Goal: Transaction & Acquisition: Obtain resource

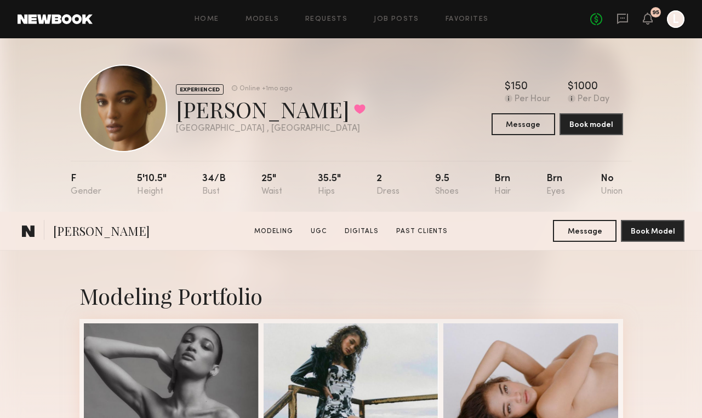
scroll to position [1970, 0]
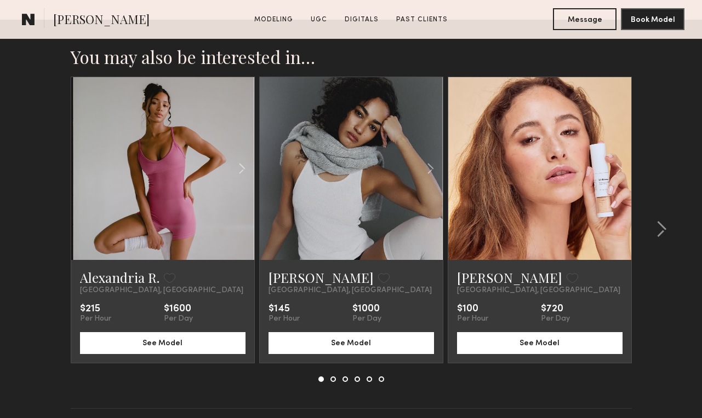
click at [358, 180] on link at bounding box center [351, 168] width 62 height 183
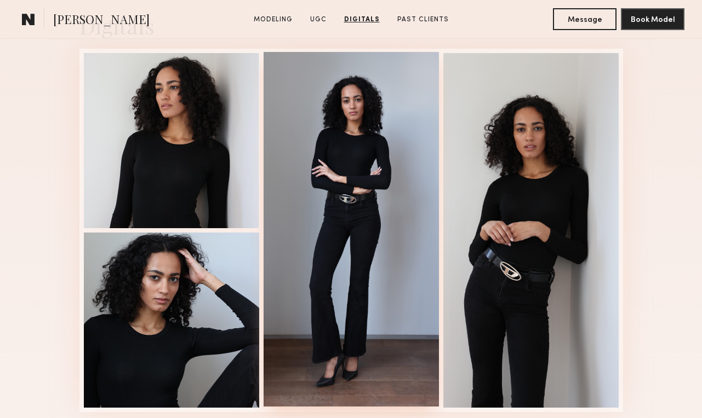
scroll to position [1215, 0]
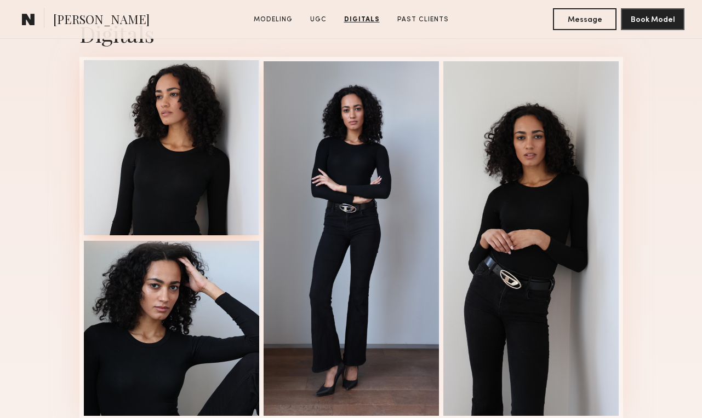
click at [189, 156] on div at bounding box center [171, 147] width 175 height 175
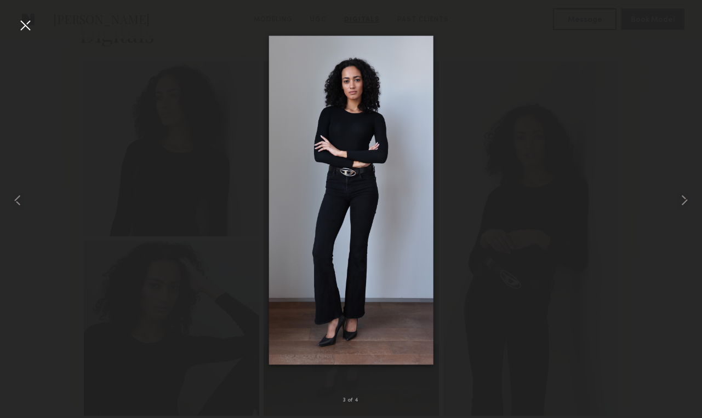
click at [25, 22] on div at bounding box center [25, 25] width 18 height 18
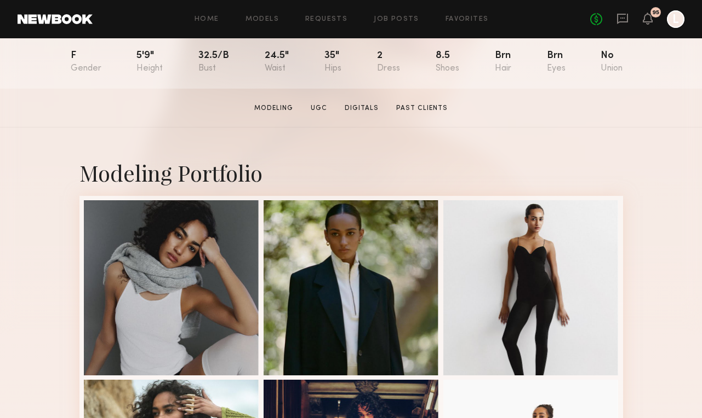
scroll to position [132, 0]
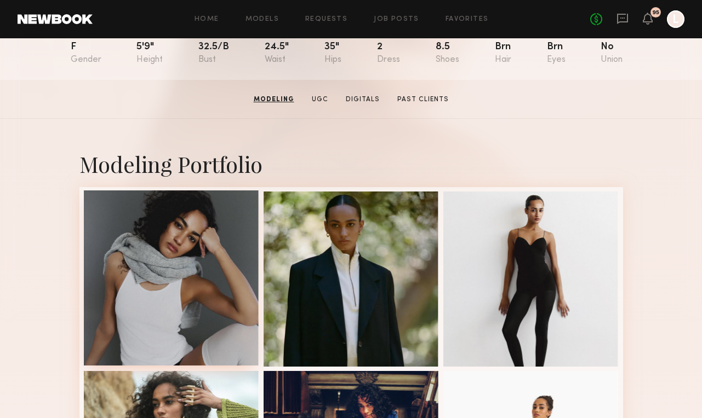
click at [201, 232] on div at bounding box center [171, 278] width 175 height 175
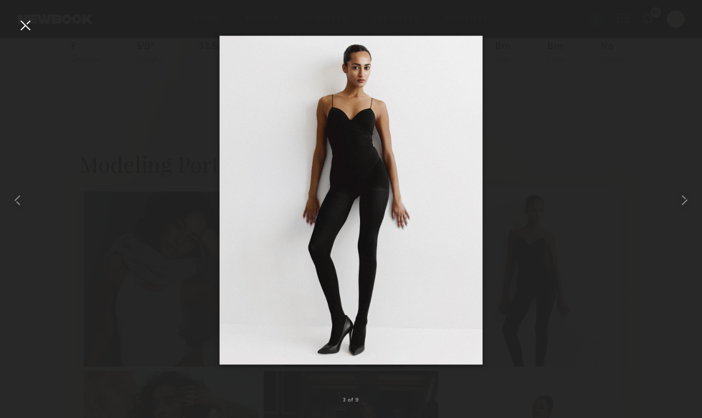
click at [25, 24] on div at bounding box center [25, 25] width 18 height 18
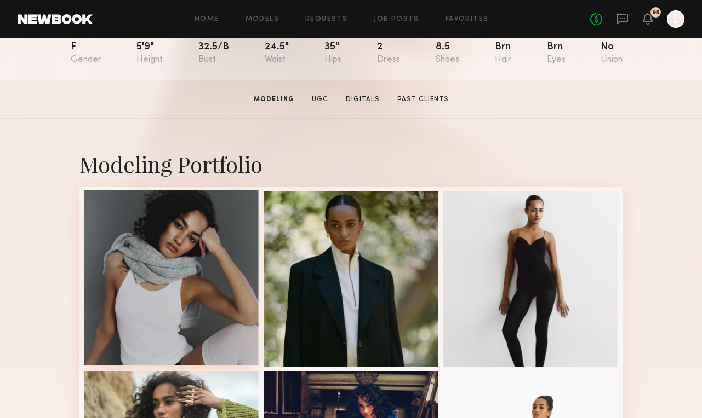
scroll to position [0, 0]
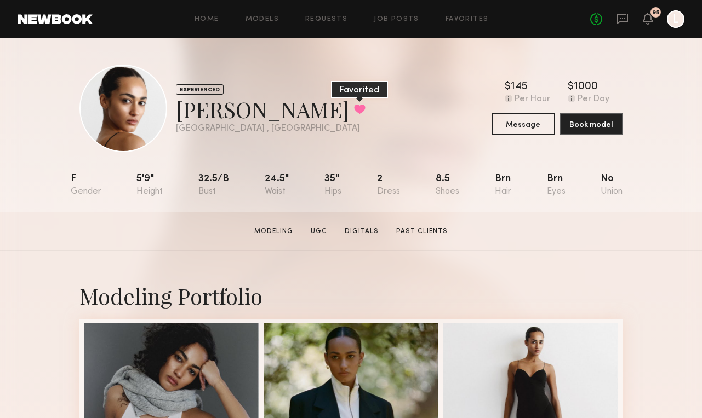
click at [354, 107] on button at bounding box center [360, 109] width 12 height 10
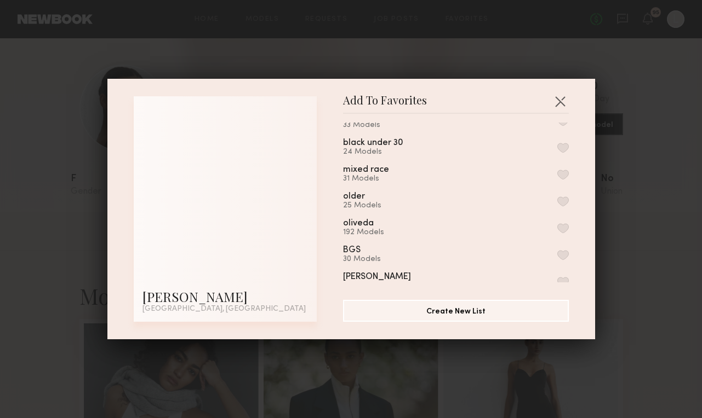
scroll to position [515, 0]
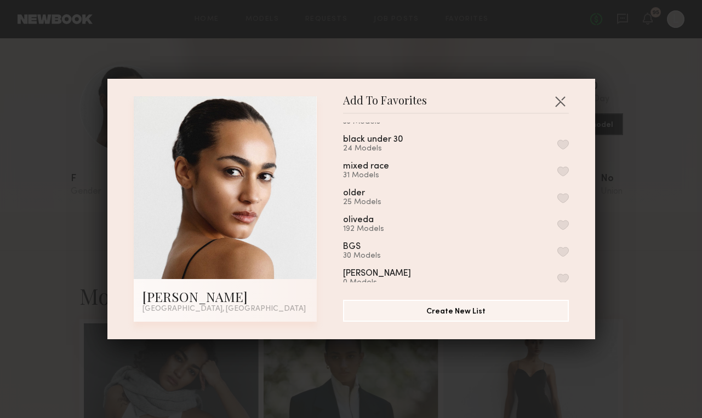
click at [562, 167] on button "button" at bounding box center [563, 172] width 12 height 10
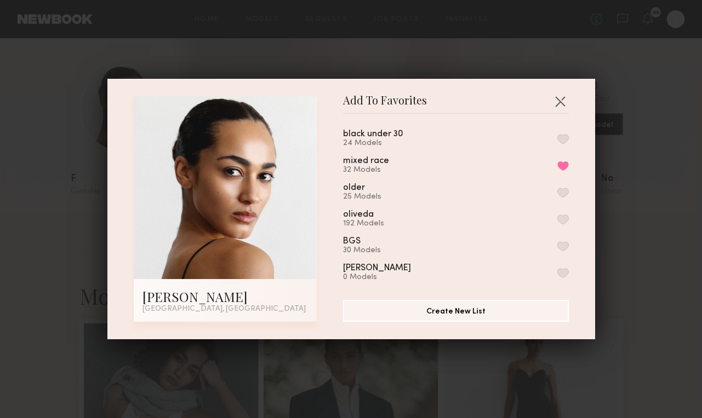
scroll to position [520, 0]
click at [569, 211] on div "presentation October 42 Models indian 2 Models acne 2 Models twins 1 Model red …" at bounding box center [461, 203] width 237 height 160
click at [564, 216] on button "button" at bounding box center [563, 221] width 12 height 10
click at [644, 205] on div "Add To Favorites Abby M. Los Angeles, CA Add To Favorites presentation October …" at bounding box center [351, 209] width 702 height 418
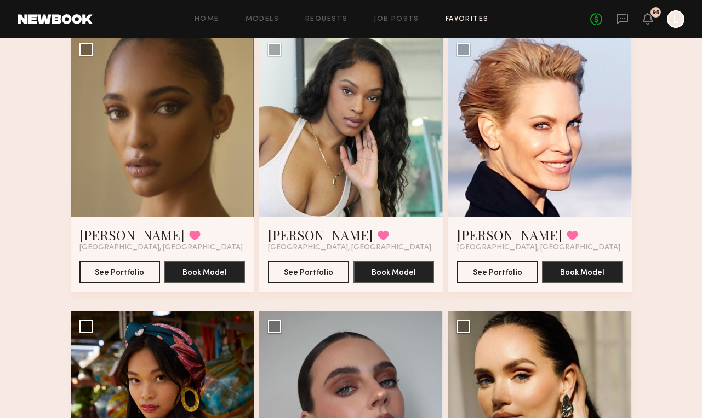
scroll to position [650, 0]
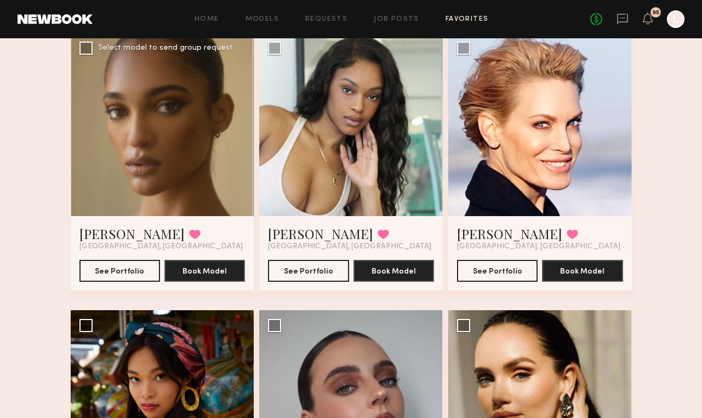
click at [152, 162] on div at bounding box center [162, 124] width 183 height 183
click at [139, 270] on button "See Portfolio" at bounding box center [119, 271] width 81 height 22
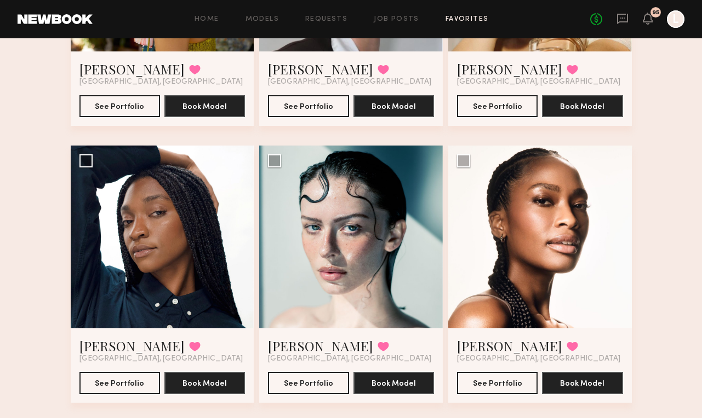
scroll to position [1093, 0]
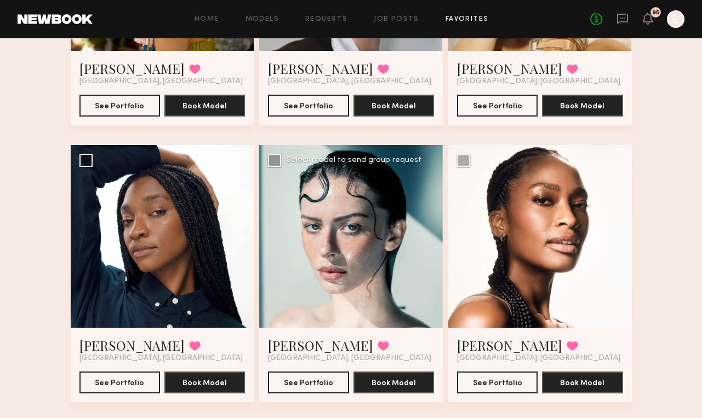
click at [369, 262] on div at bounding box center [350, 236] width 183 height 183
click at [316, 379] on button "See Portfolio" at bounding box center [308, 382] width 81 height 22
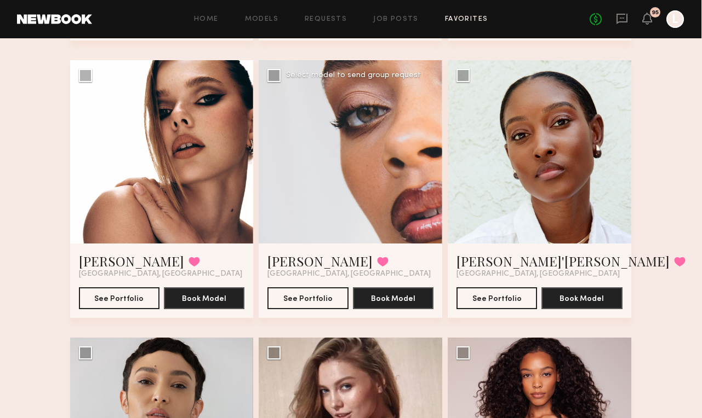
scroll to position [1455, 0]
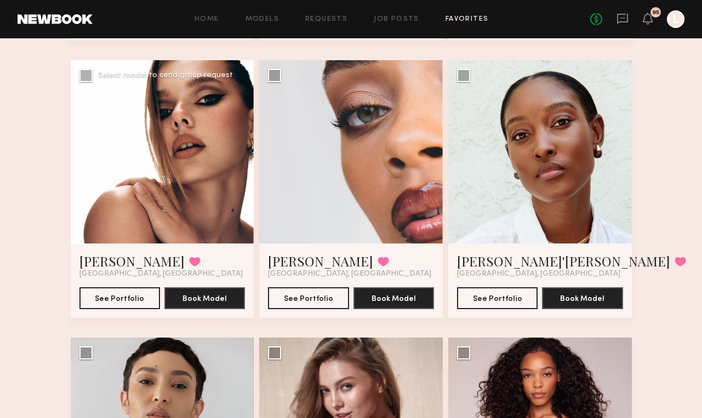
click at [170, 211] on div at bounding box center [162, 151] width 183 height 183
click at [124, 300] on button "See Portfolio" at bounding box center [119, 298] width 81 height 22
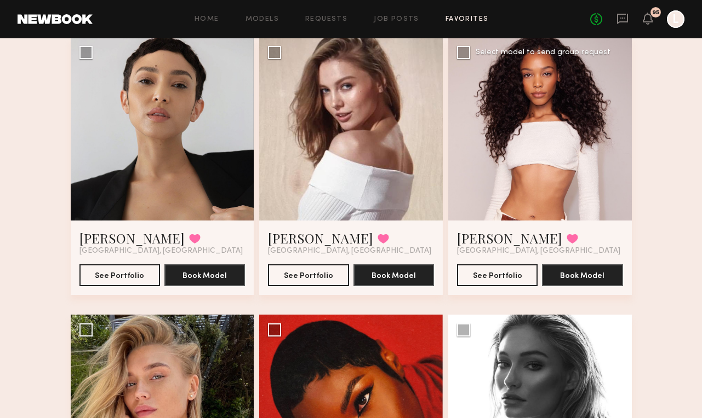
scroll to position [1754, 0]
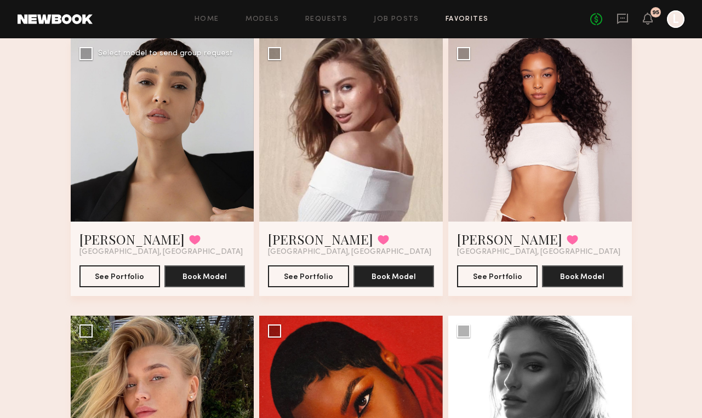
click at [177, 173] on div at bounding box center [162, 129] width 183 height 183
click at [116, 279] on button "See Portfolio" at bounding box center [119, 276] width 81 height 22
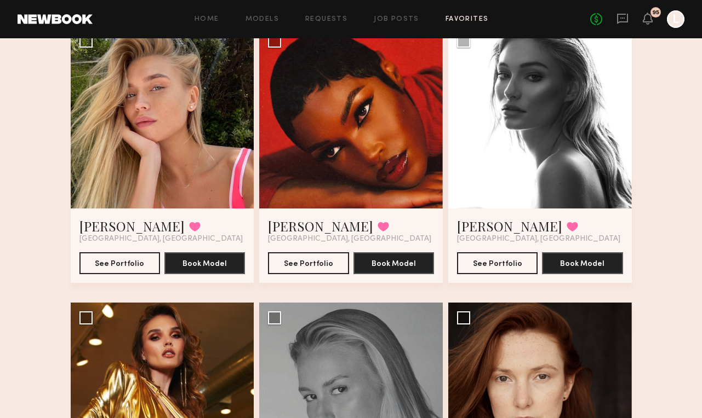
scroll to position [2046, 0]
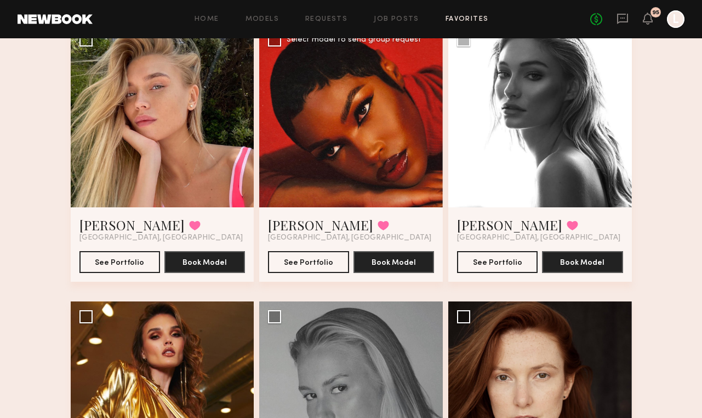
click at [319, 199] on div at bounding box center [350, 116] width 183 height 183
click at [311, 264] on button "See Portfolio" at bounding box center [308, 262] width 81 height 22
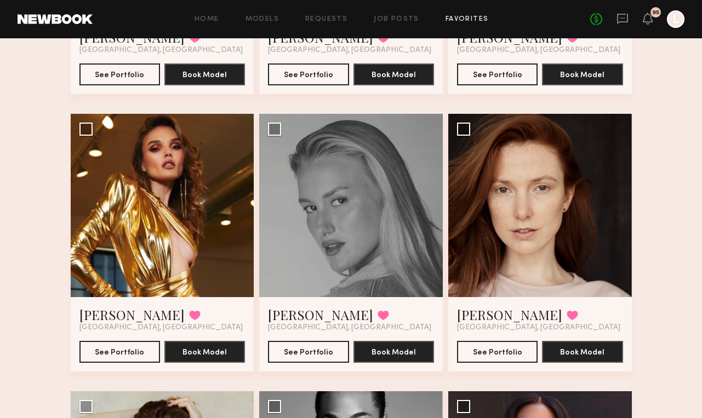
scroll to position [2238, 0]
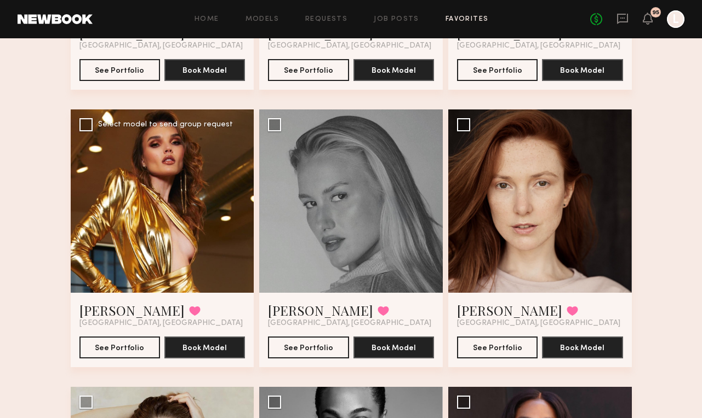
click at [193, 261] on div at bounding box center [162, 201] width 183 height 183
click at [143, 349] on button "See Portfolio" at bounding box center [119, 347] width 81 height 22
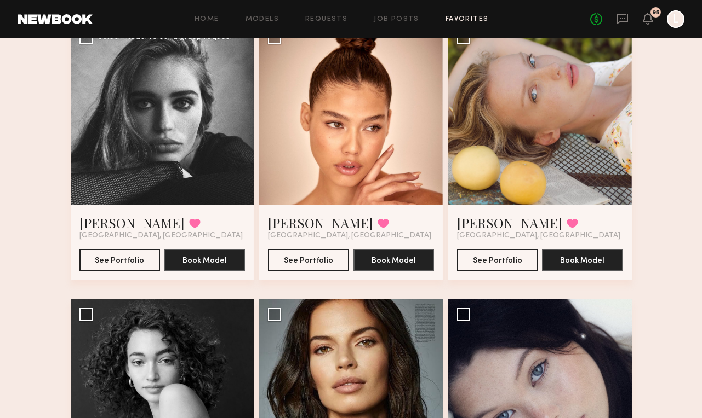
scroll to position [3155, 0]
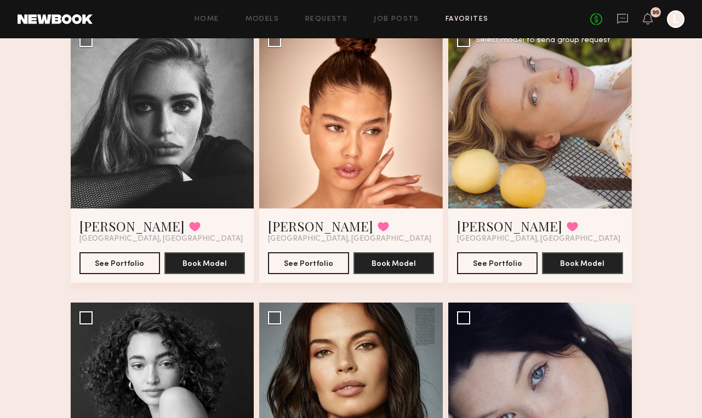
click at [537, 187] on div at bounding box center [539, 116] width 183 height 183
click at [485, 261] on button "See Portfolio" at bounding box center [497, 263] width 81 height 22
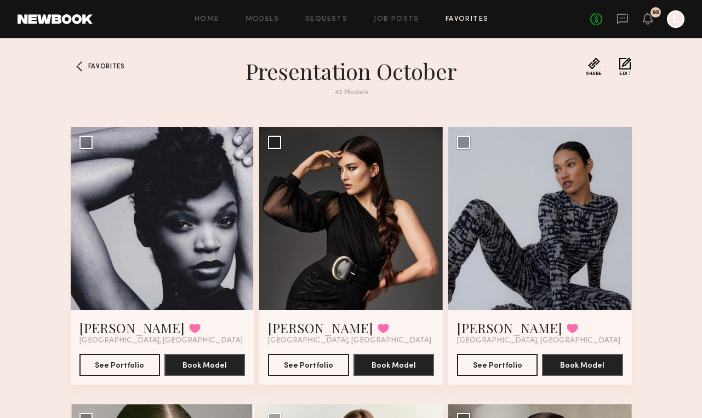
scroll to position [0, 0]
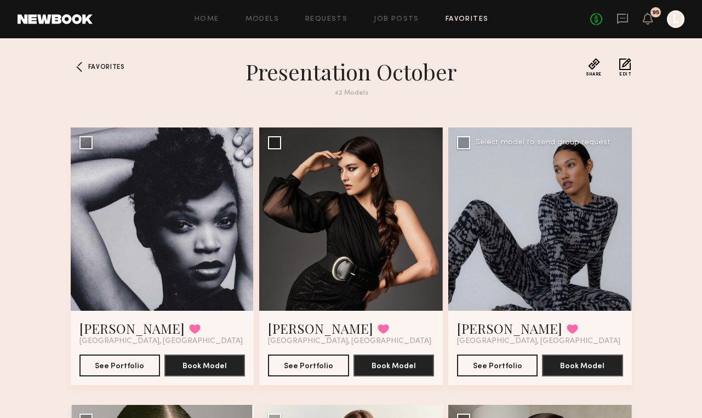
click at [519, 212] on div at bounding box center [539, 219] width 183 height 183
click at [502, 366] on button "See Portfolio" at bounding box center [497, 365] width 81 height 22
click at [261, 21] on link "Models" at bounding box center [261, 19] width 33 height 7
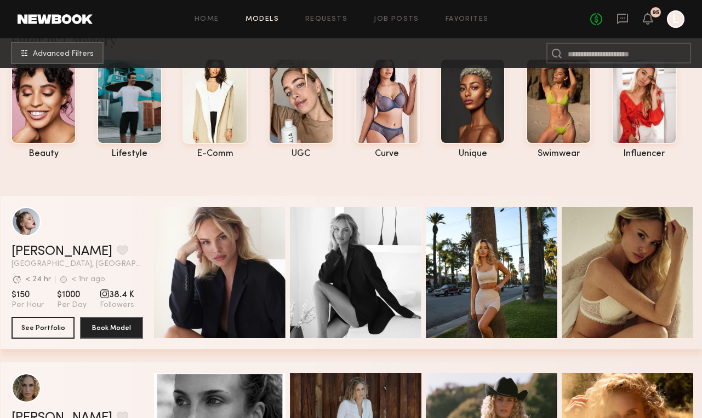
scroll to position [51, 0]
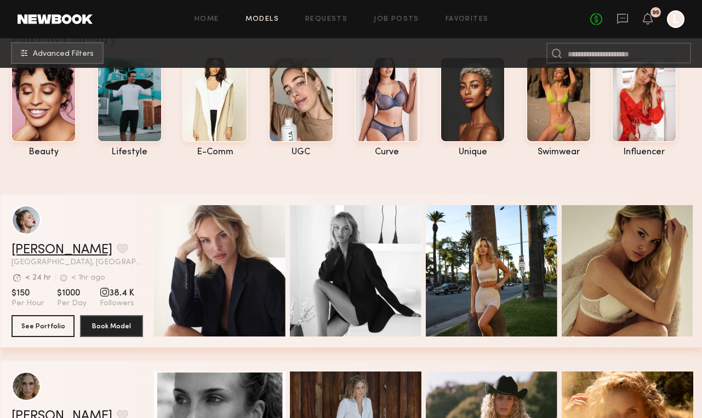
click at [31, 248] on link "Klaudia S." at bounding box center [62, 250] width 101 height 13
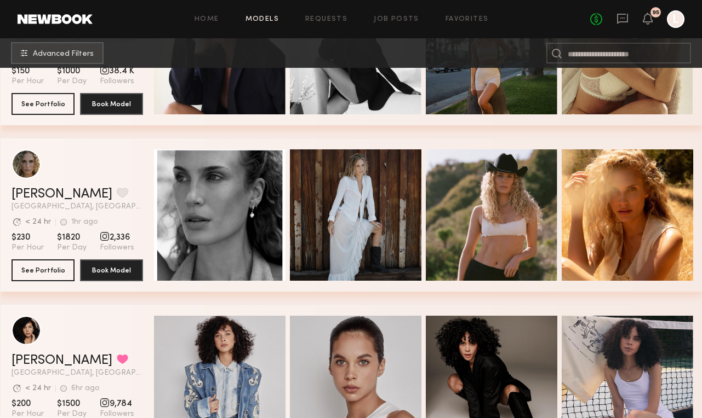
scroll to position [297, 0]
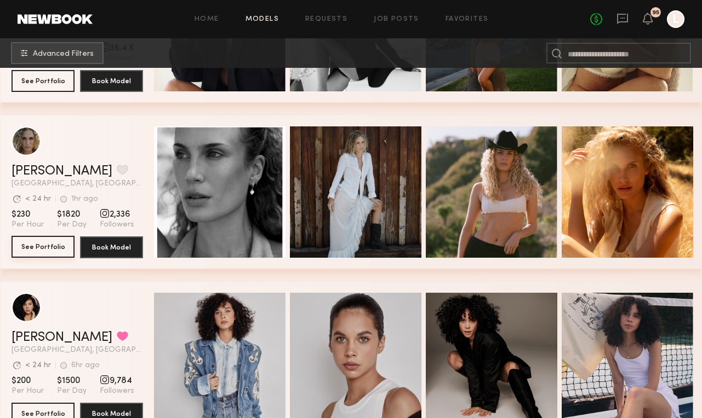
click at [51, 242] on button "See Portfolio" at bounding box center [43, 247] width 63 height 22
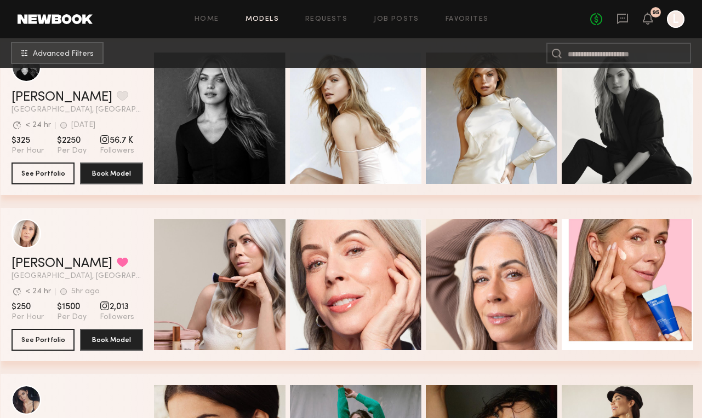
scroll to position [0, 0]
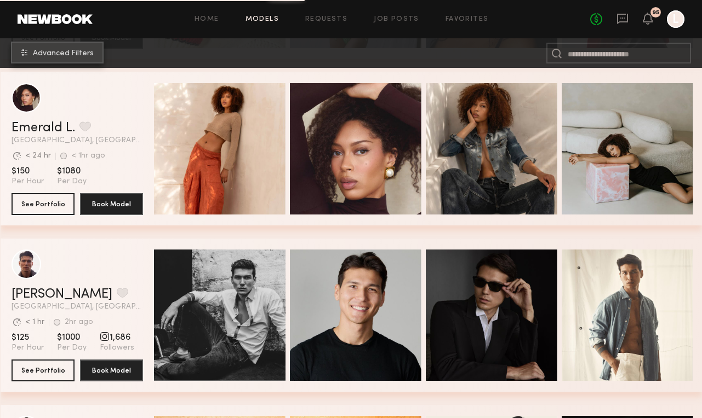
click at [58, 53] on span "Advanced Filters" at bounding box center [63, 54] width 61 height 8
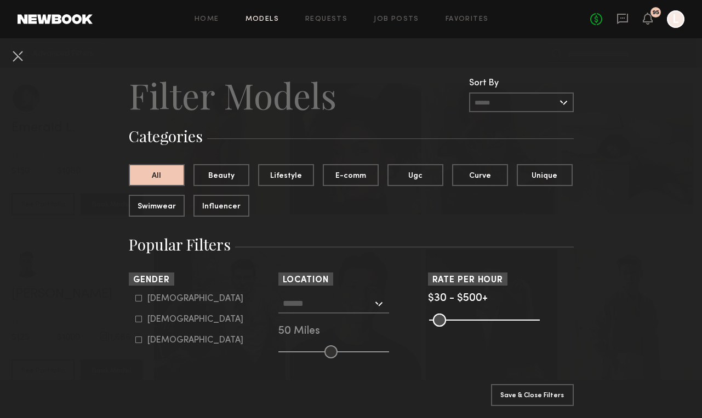
click at [379, 308] on div at bounding box center [333, 304] width 111 height 20
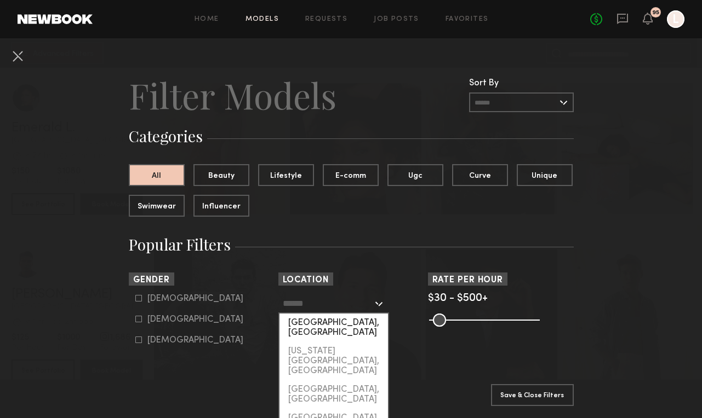
click at [365, 324] on div "Los Angeles, CA" at bounding box center [333, 328] width 108 height 28
type input "**********"
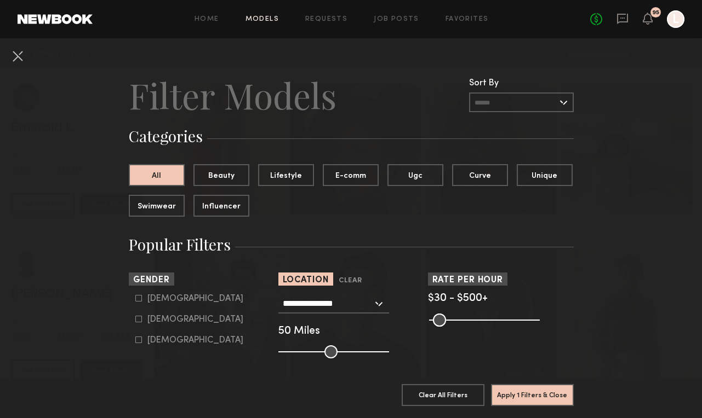
click at [136, 318] on icon at bounding box center [138, 319] width 7 height 7
type input "**"
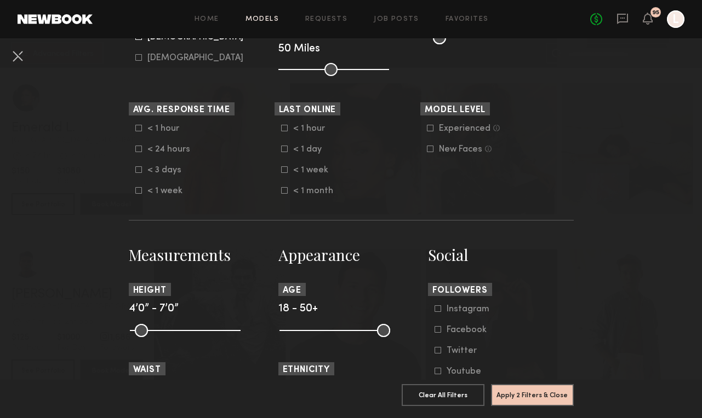
scroll to position [293, 0]
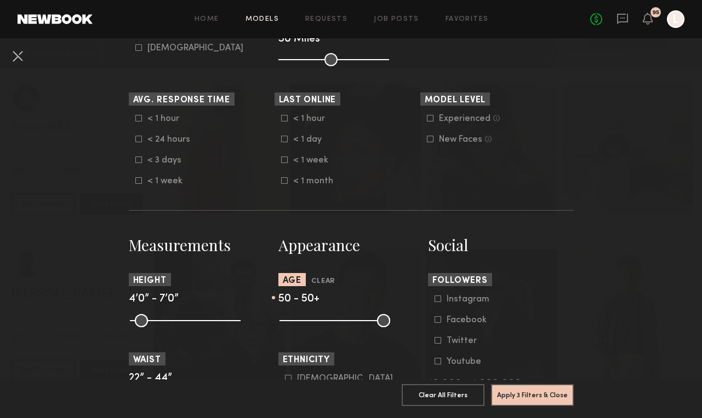
drag, startPoint x: 287, startPoint y: 320, endPoint x: 400, endPoint y: 319, distance: 112.8
type input "**"
click at [400, 319] on div at bounding box center [351, 319] width 146 height 13
click at [544, 393] on button "Apply 3 Filters & Close" at bounding box center [532, 395] width 83 height 22
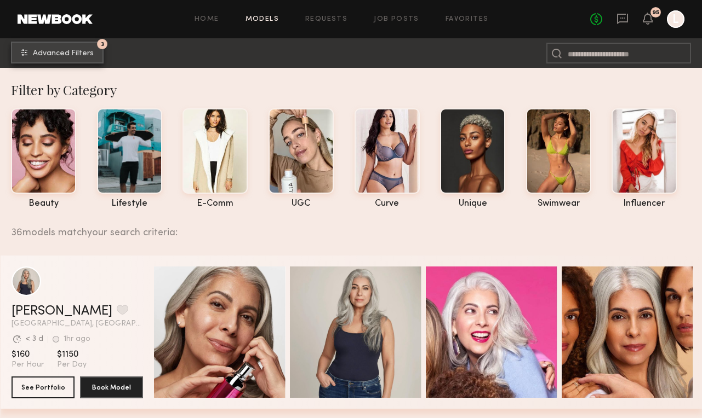
click at [42, 51] on span "Advanced Filters" at bounding box center [63, 54] width 61 height 8
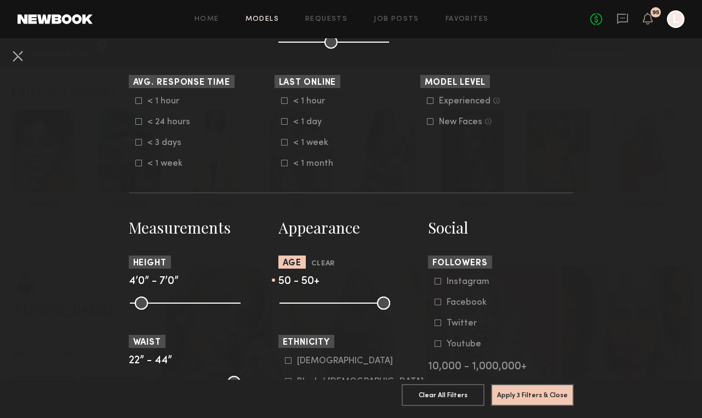
scroll to position [323, 0]
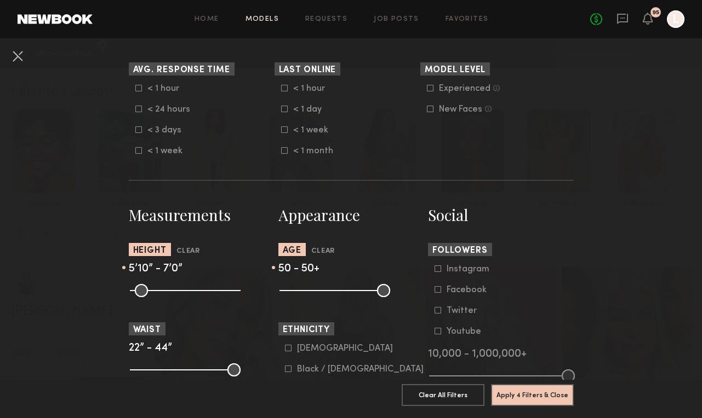
drag, startPoint x: 136, startPoint y: 288, endPoint x: 195, endPoint y: 282, distance: 58.9
type input "**"
click at [195, 282] on nb-browse-filter "Height Clear 5’10” - 7’0”" at bounding box center [202, 269] width 146 height 53
click at [513, 388] on button "Apply 4 Filters & Close" at bounding box center [532, 395] width 83 height 22
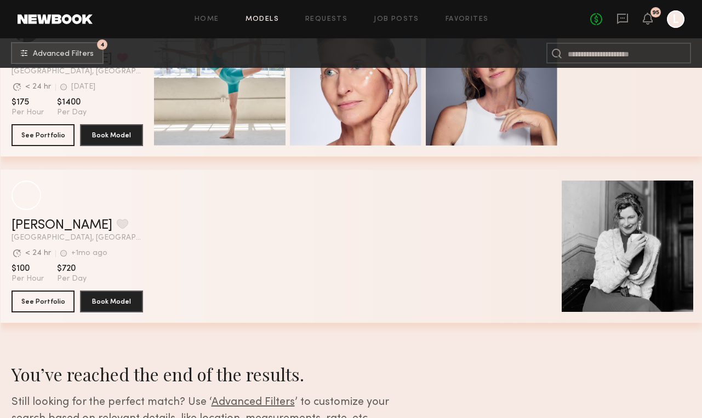
scroll to position [580, 0]
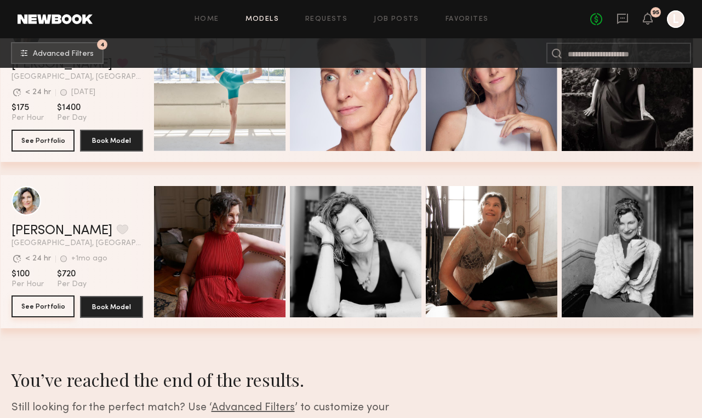
click at [37, 306] on button "See Portfolio" at bounding box center [43, 307] width 63 height 22
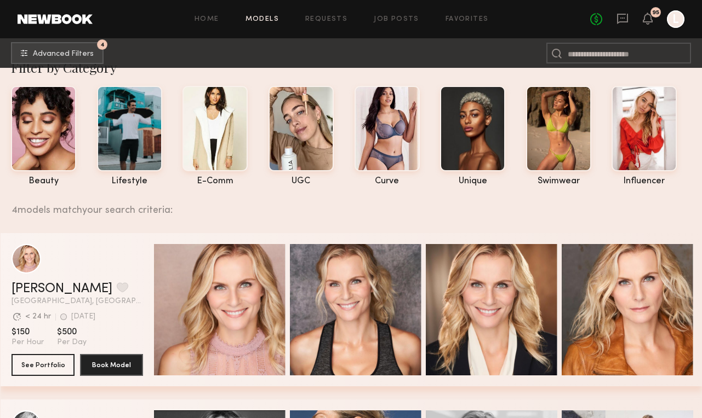
scroll to position [21, 0]
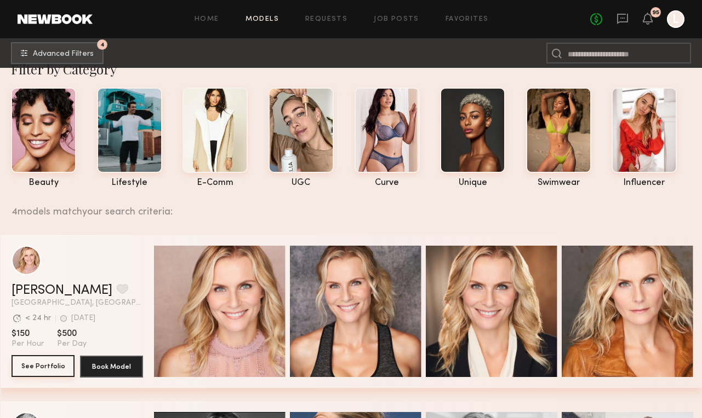
click at [39, 356] on button "See Portfolio" at bounding box center [43, 366] width 63 height 22
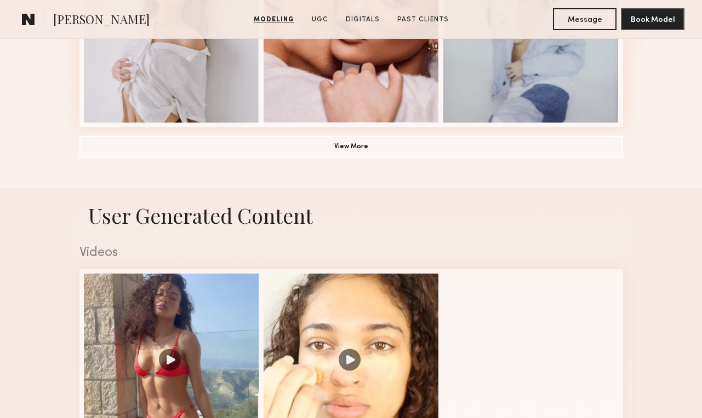
scroll to position [924, 0]
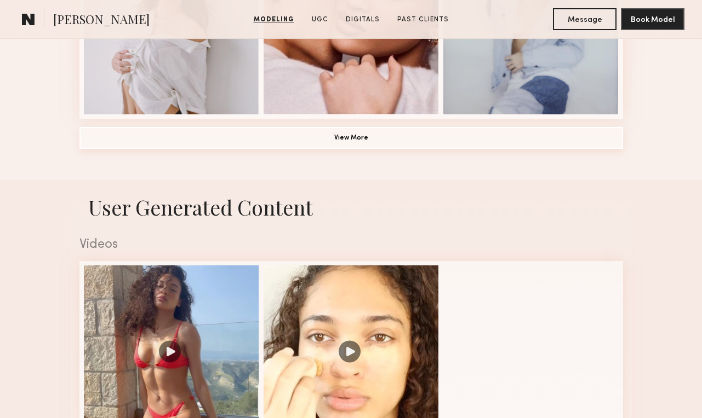
click at [364, 144] on button "View More" at bounding box center [350, 138] width 543 height 22
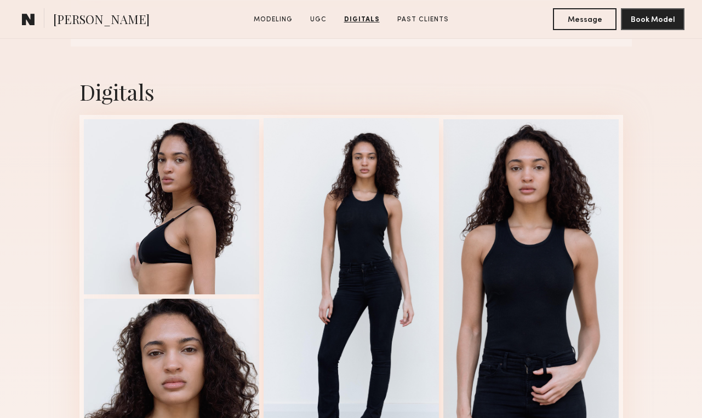
scroll to position [2143, 0]
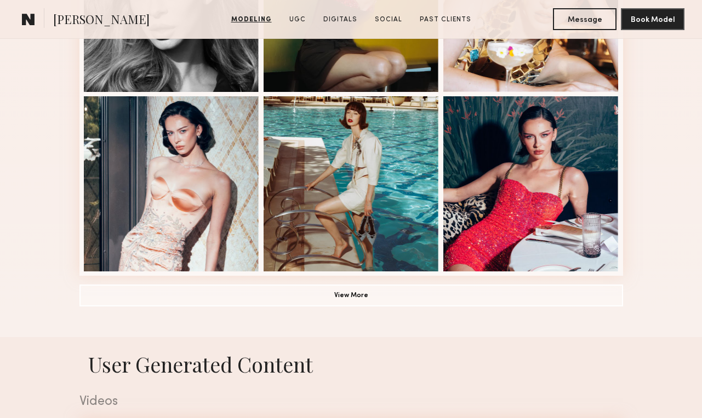
scroll to position [767, 0]
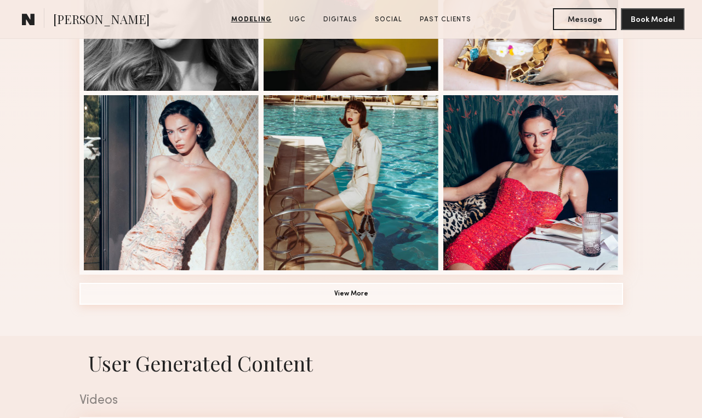
click at [346, 293] on button "View More" at bounding box center [350, 294] width 543 height 22
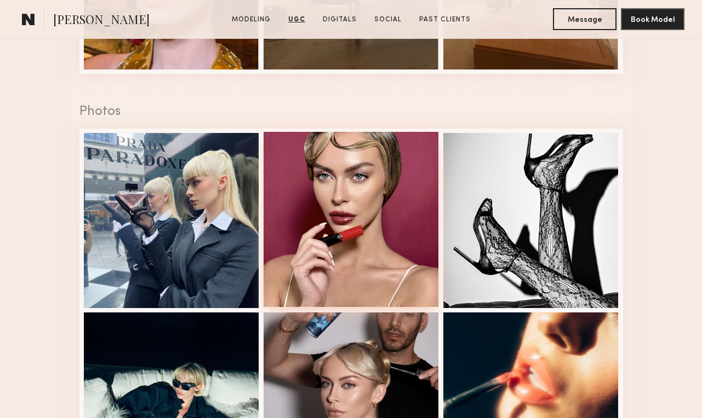
scroll to position [2164, 0]
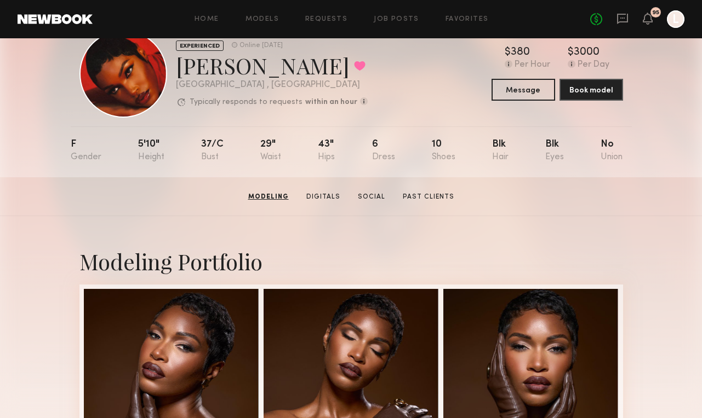
scroll to position [36, 0]
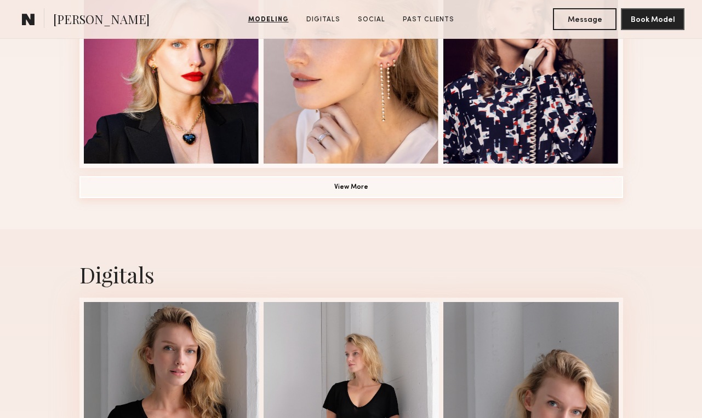
scroll to position [874, 0]
click at [365, 183] on button "View More" at bounding box center [350, 187] width 543 height 22
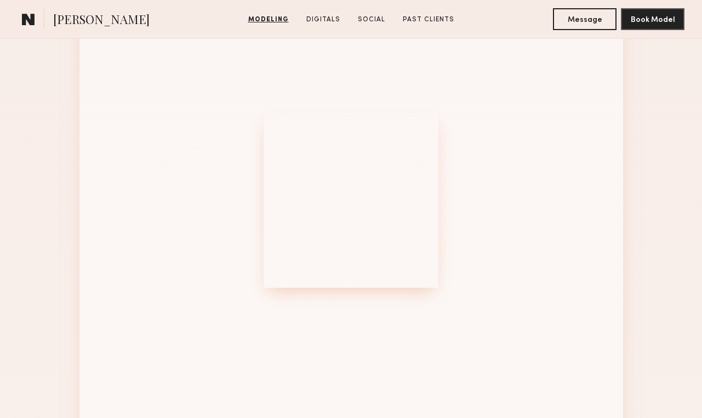
scroll to position [1109, 0]
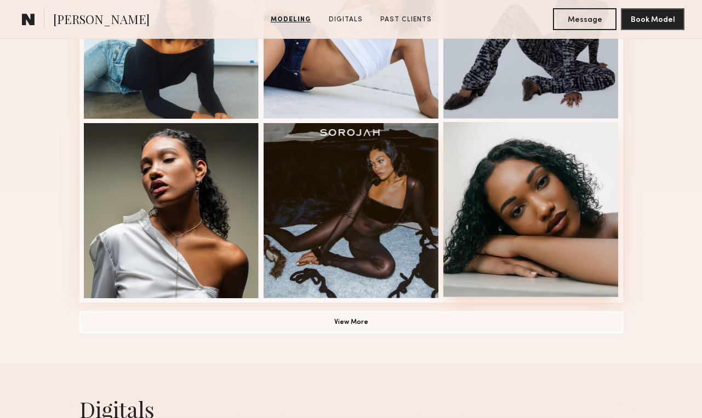
scroll to position [826, 0]
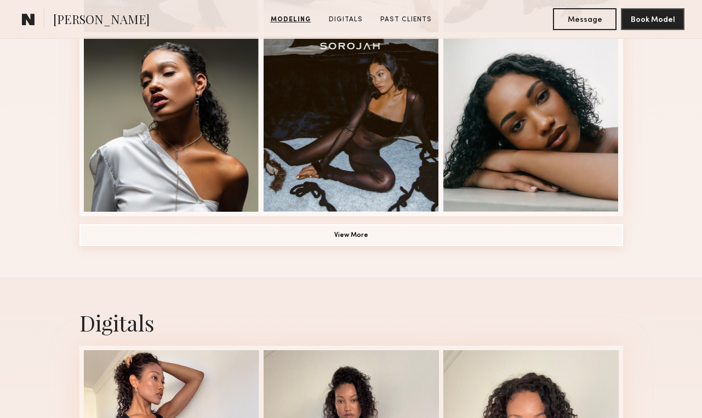
click at [340, 234] on button "View More" at bounding box center [350, 236] width 543 height 22
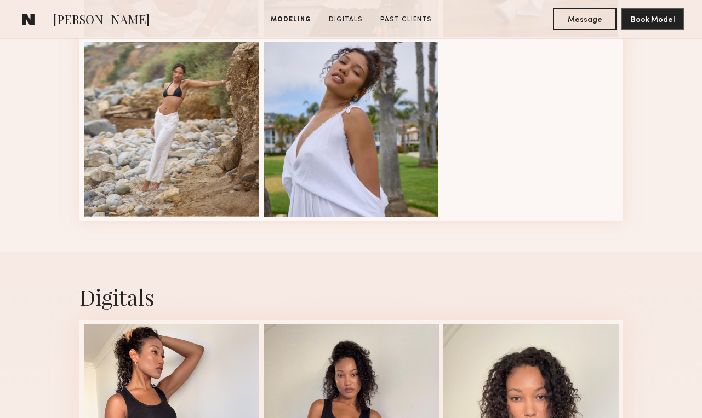
scroll to position [1833, 0]
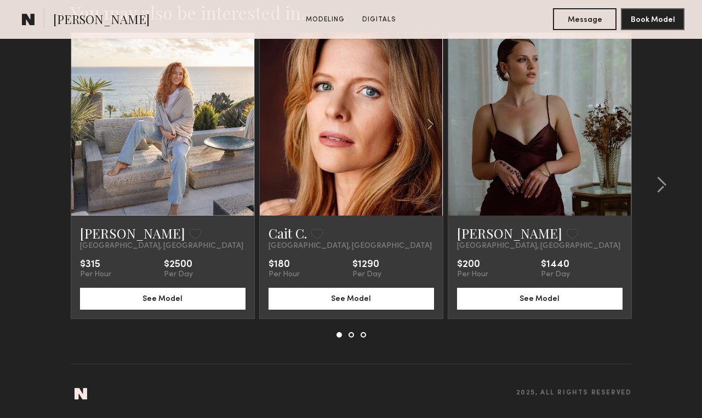
scroll to position [1381, 0]
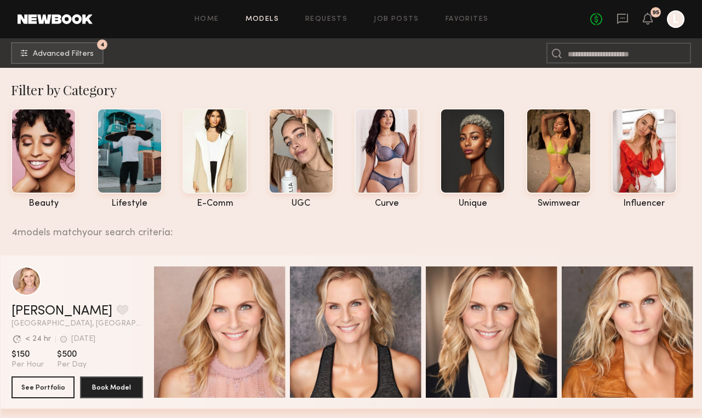
scroll to position [21, 0]
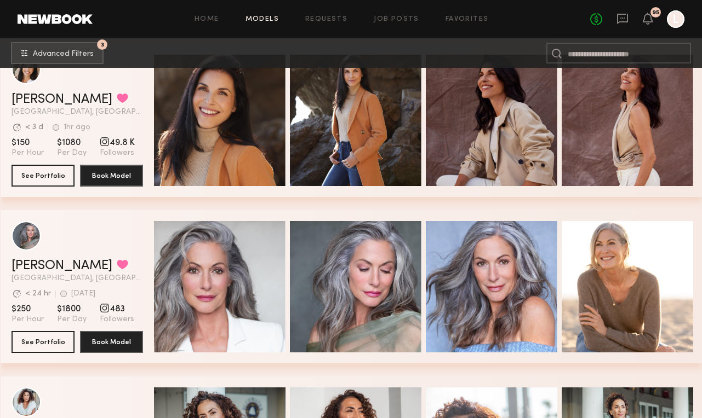
scroll to position [543, 0]
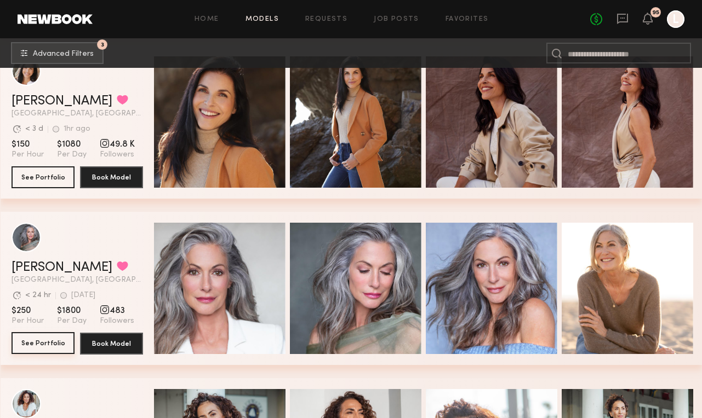
click at [39, 342] on button "See Portfolio" at bounding box center [43, 343] width 63 height 22
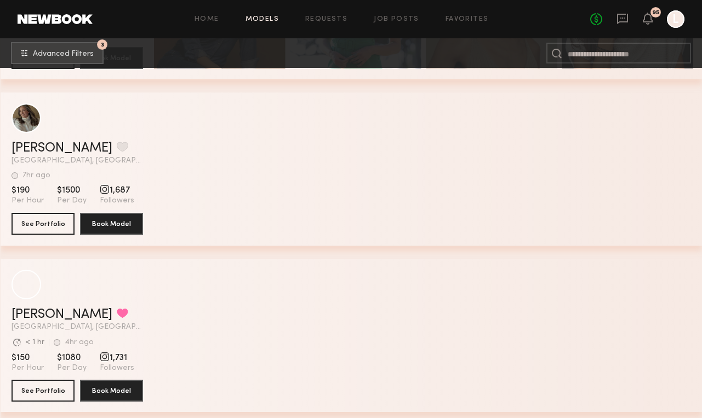
scroll to position [1167, 0]
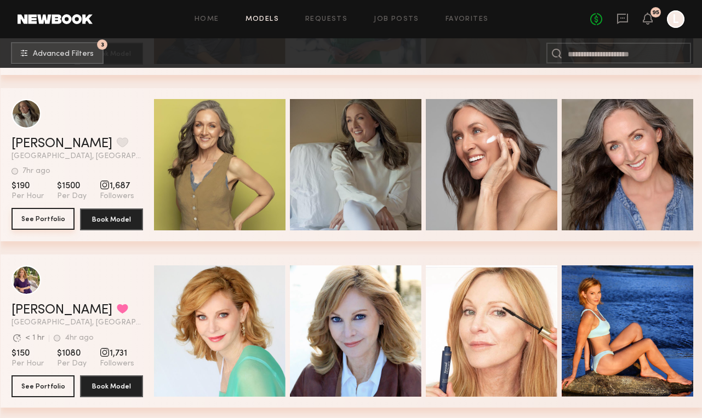
click at [45, 215] on button "See Portfolio" at bounding box center [43, 219] width 63 height 22
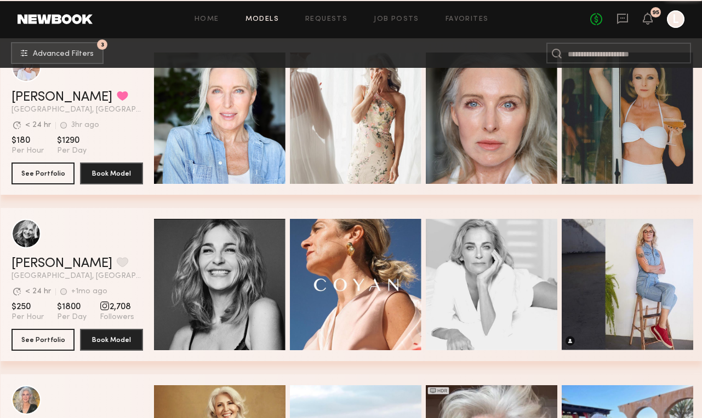
scroll to position [1708, 0]
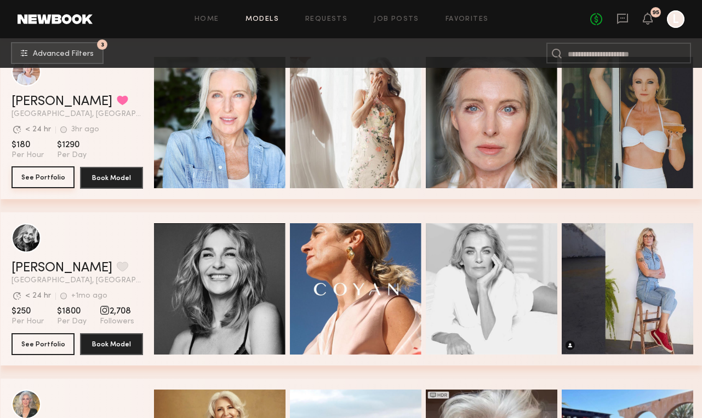
click at [49, 172] on button "See Portfolio" at bounding box center [43, 178] width 63 height 22
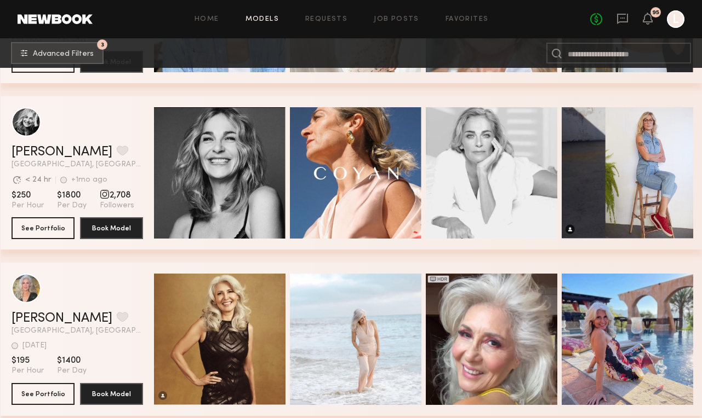
scroll to position [1834, 0]
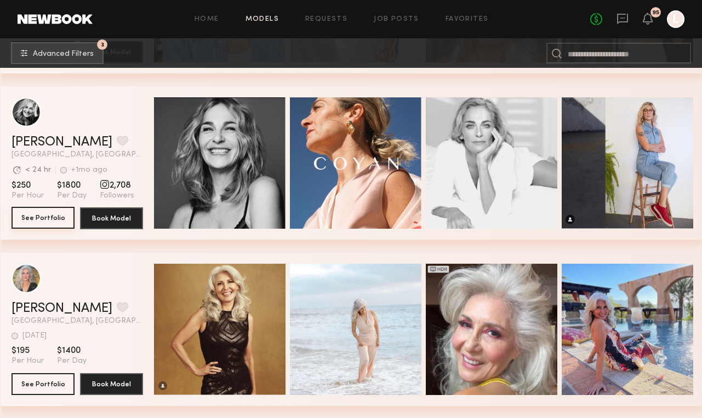
click at [57, 218] on button "See Portfolio" at bounding box center [43, 218] width 63 height 22
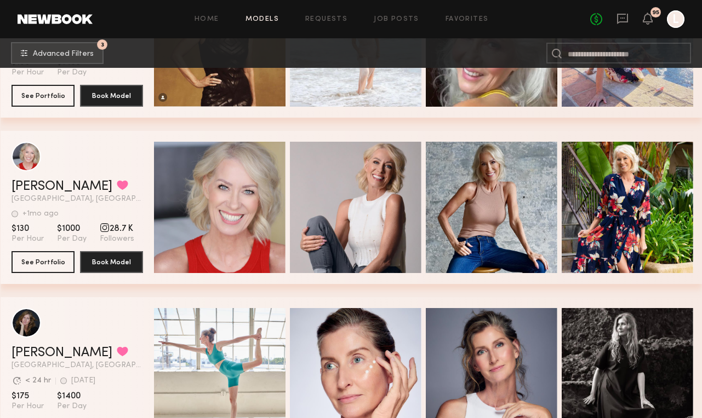
scroll to position [2124, 0]
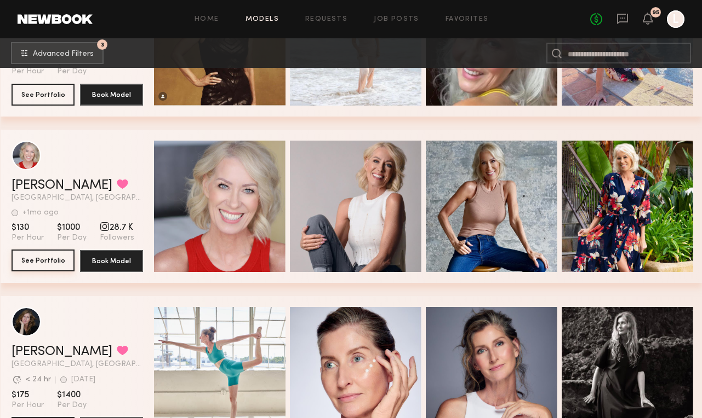
click at [45, 259] on button "See Portfolio" at bounding box center [43, 261] width 63 height 22
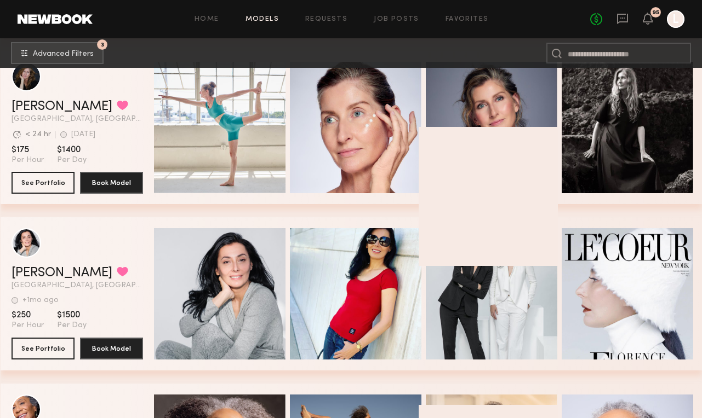
scroll to position [2375, 0]
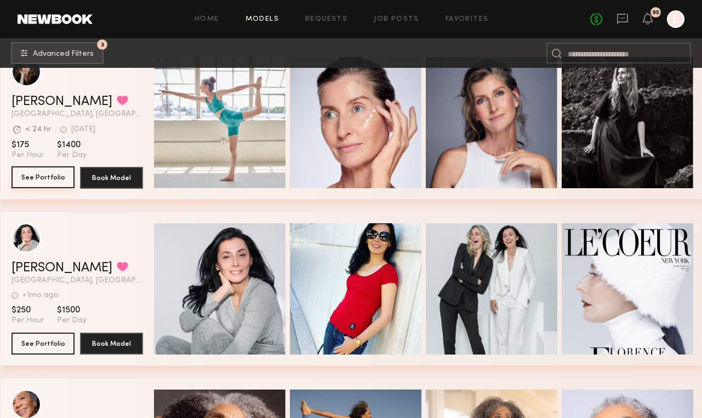
click at [38, 179] on button "See Portfolio" at bounding box center [43, 178] width 63 height 22
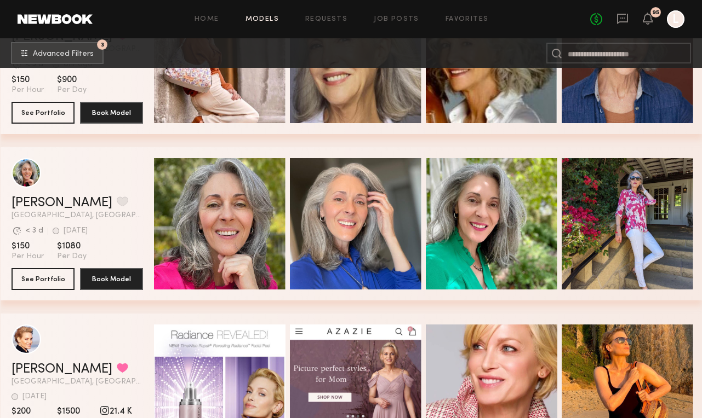
scroll to position [3134, 0]
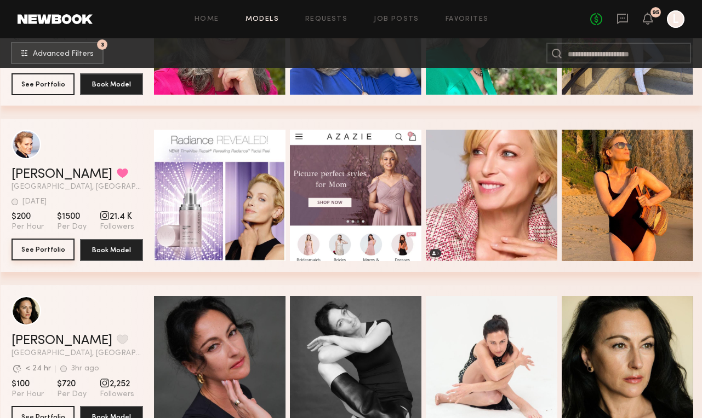
click at [57, 253] on button "See Portfolio" at bounding box center [43, 250] width 63 height 22
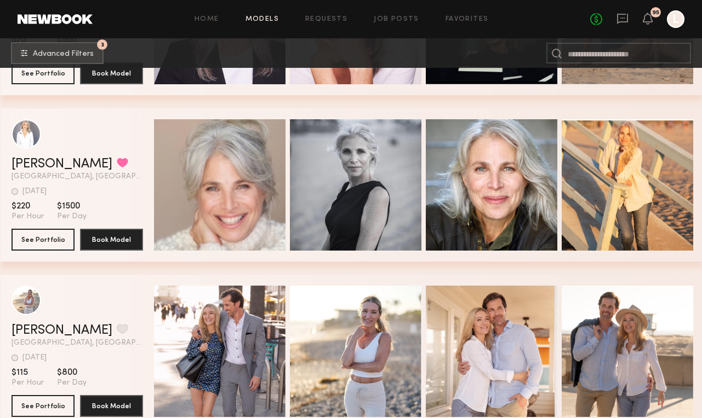
scroll to position [4649, 0]
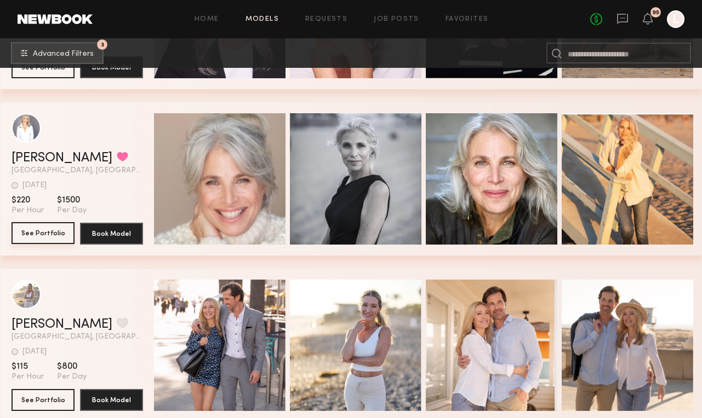
click at [42, 233] on button "See Portfolio" at bounding box center [43, 233] width 63 height 22
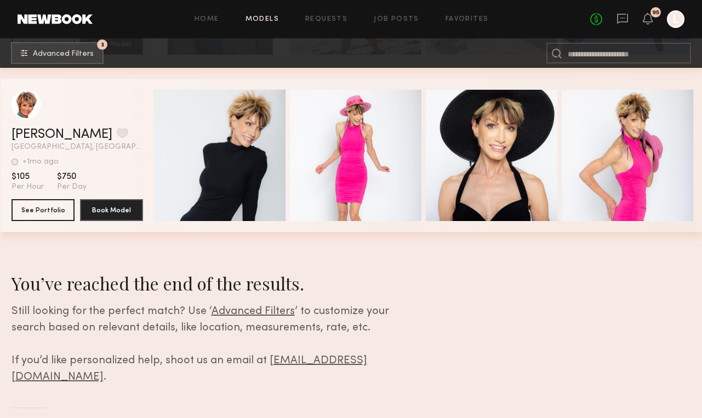
scroll to position [6003, 0]
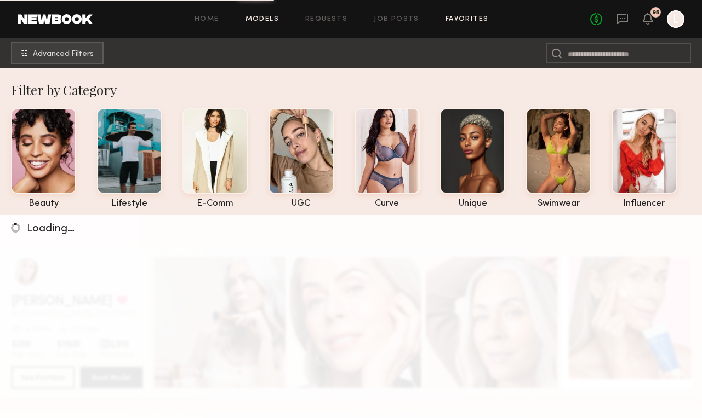
click at [459, 18] on link "Favorites" at bounding box center [466, 19] width 43 height 7
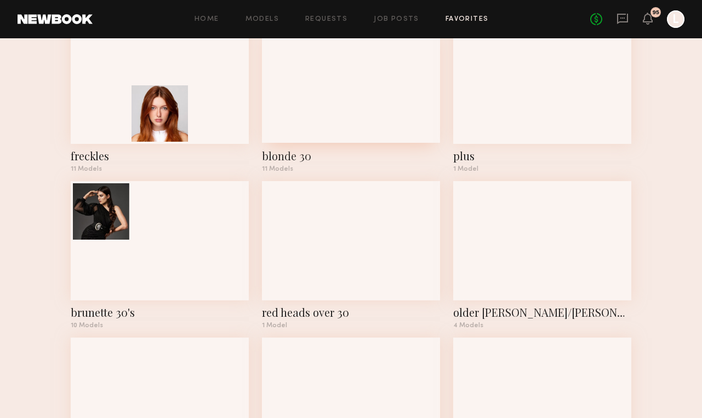
scroll to position [713, 0]
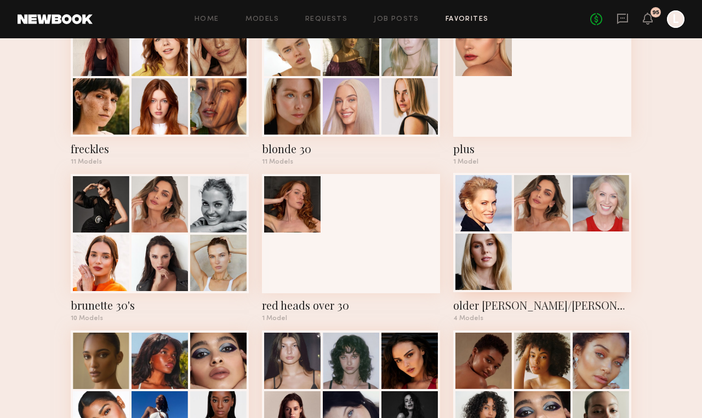
click at [565, 276] on div at bounding box center [542, 232] width 178 height 119
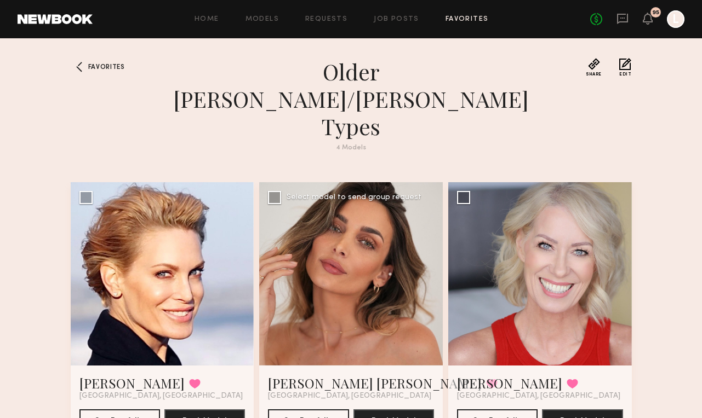
click at [361, 263] on div at bounding box center [350, 273] width 183 height 183
click at [307, 409] on button "See Portfolio" at bounding box center [308, 420] width 81 height 22
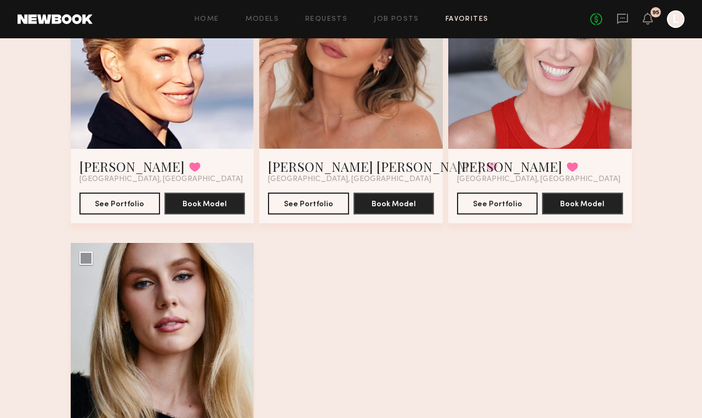
scroll to position [270, 0]
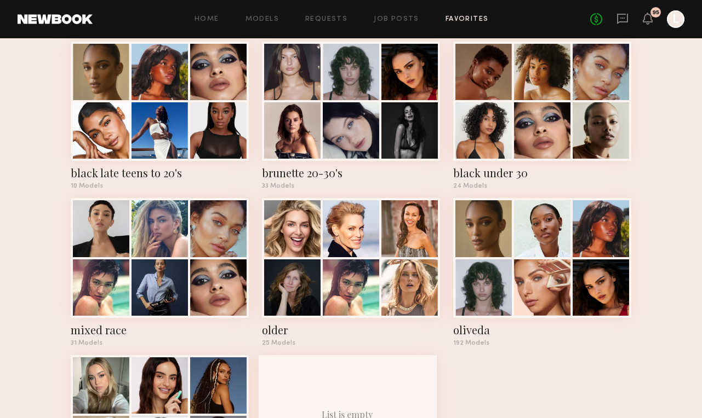
scroll to position [1002, 0]
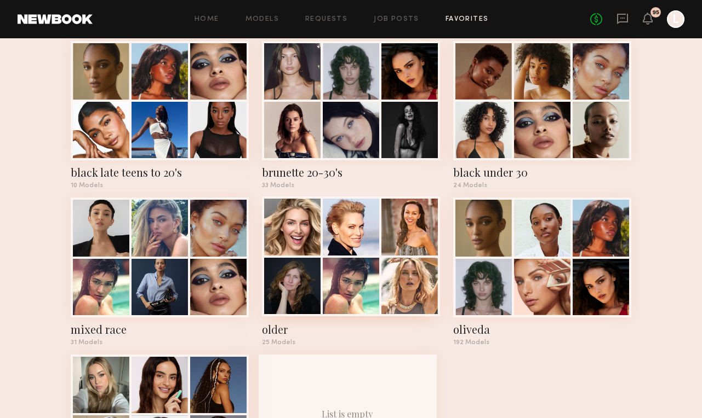
click at [274, 329] on div "older" at bounding box center [351, 329] width 178 height 15
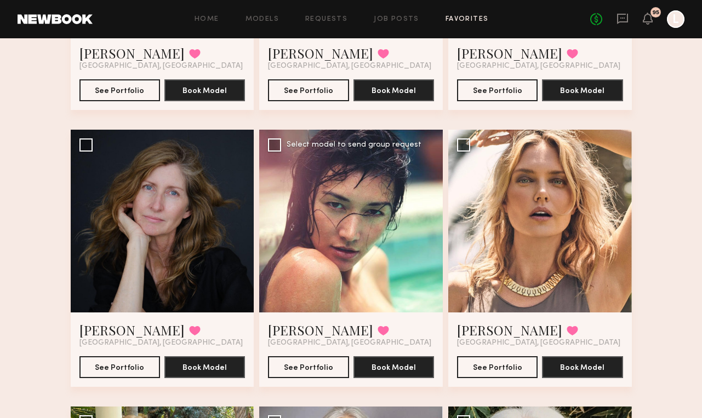
scroll to position [278, 0]
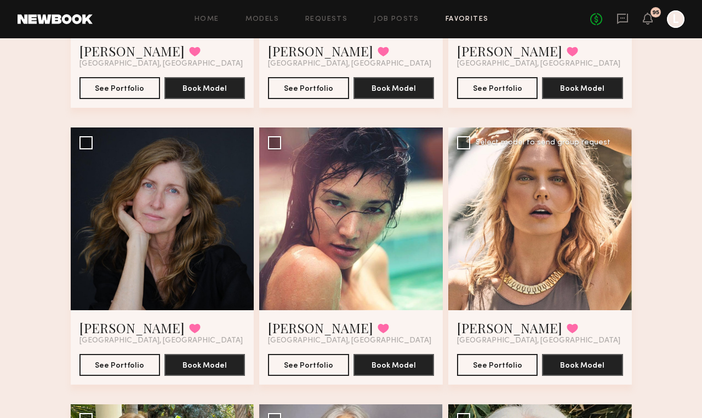
click at [523, 226] on div at bounding box center [539, 219] width 183 height 183
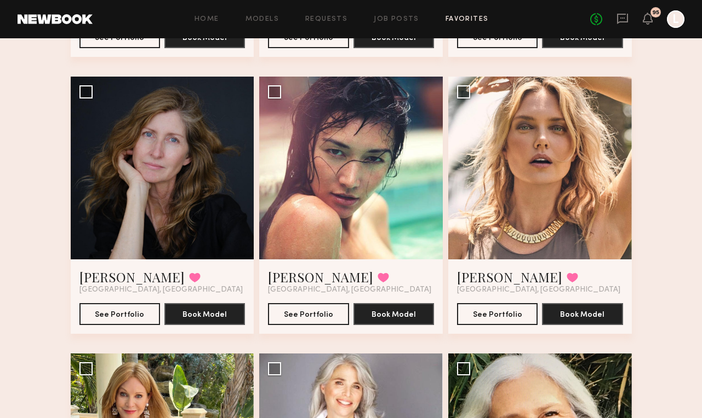
scroll to position [327, 0]
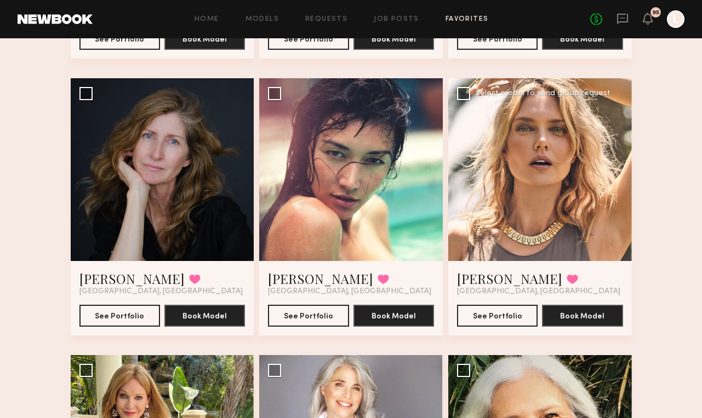
click at [503, 197] on div at bounding box center [539, 169] width 183 height 183
click at [499, 318] on button "See Portfolio" at bounding box center [497, 316] width 81 height 22
click at [372, 209] on div at bounding box center [350, 169] width 183 height 183
click at [319, 316] on button "See Portfolio" at bounding box center [308, 316] width 81 height 22
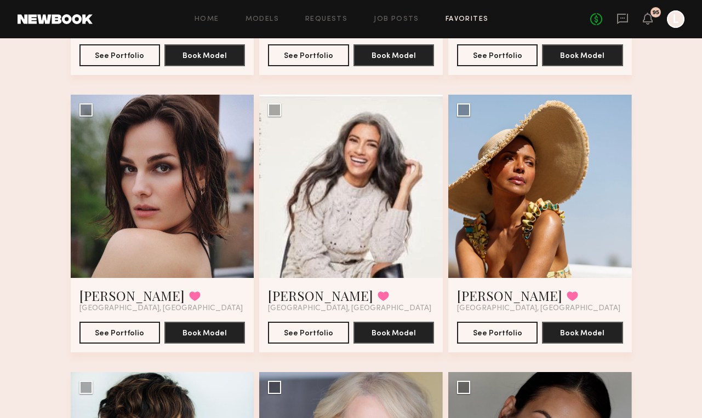
scroll to position [869, 0]
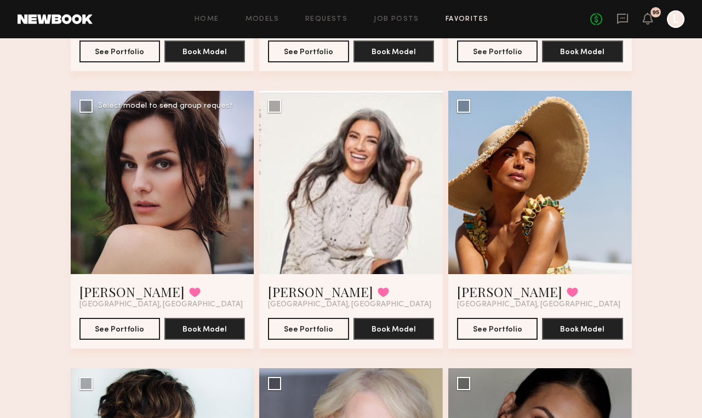
click at [230, 153] on div at bounding box center [162, 182] width 183 height 183
click at [104, 332] on button "See Portfolio" at bounding box center [119, 329] width 81 height 22
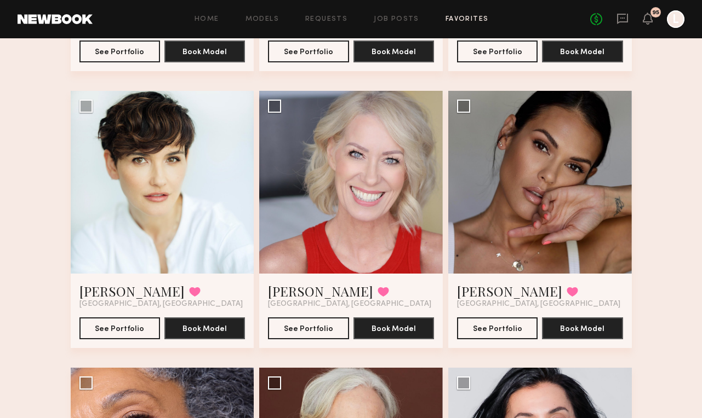
scroll to position [1170, 0]
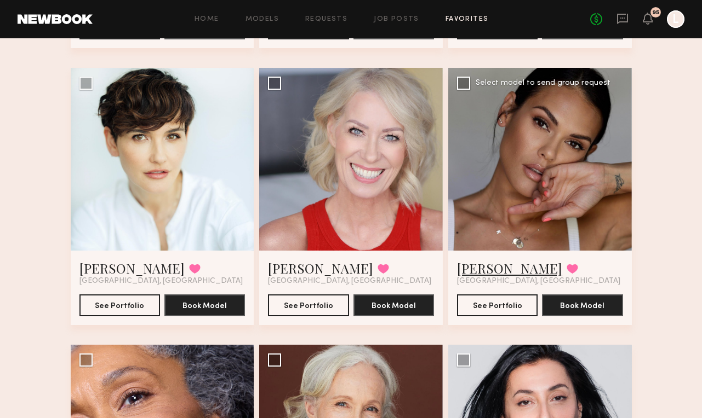
click at [500, 265] on link "Jesiree D." at bounding box center [509, 269] width 105 height 18
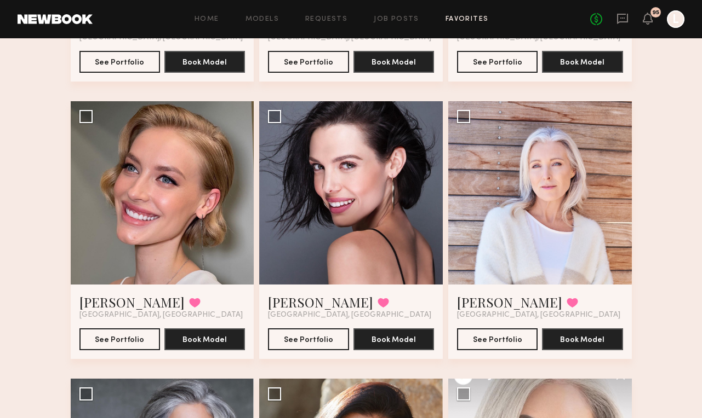
scroll to position [1692, 0]
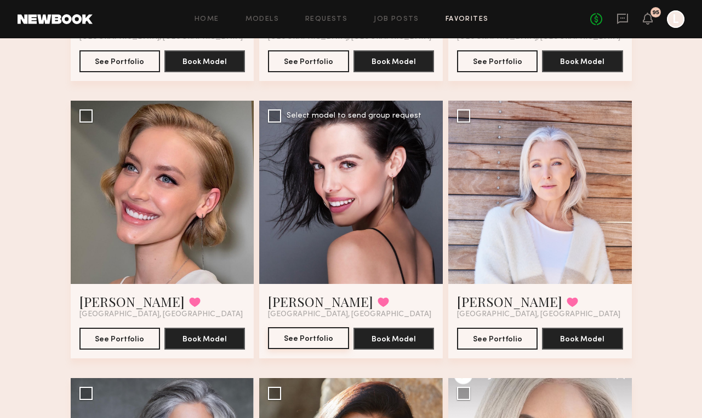
click at [322, 332] on button "See Portfolio" at bounding box center [308, 339] width 81 height 22
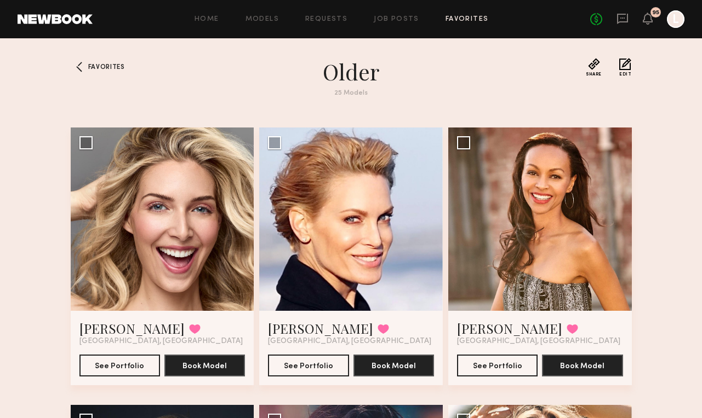
scroll to position [0, 0]
click at [112, 329] on link "[PERSON_NAME]" at bounding box center [131, 329] width 105 height 18
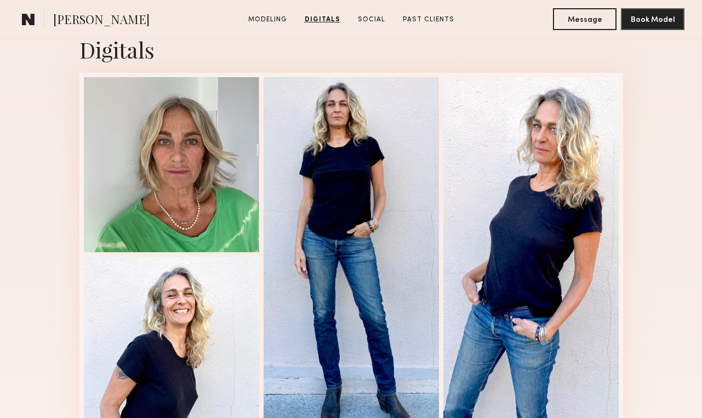
scroll to position [1105, 0]
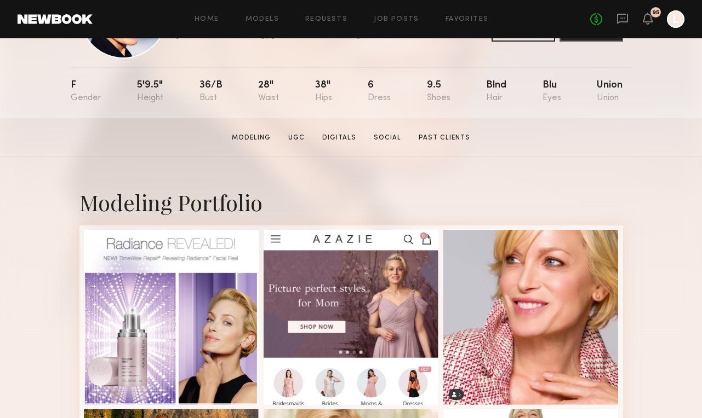
scroll to position [79, 0]
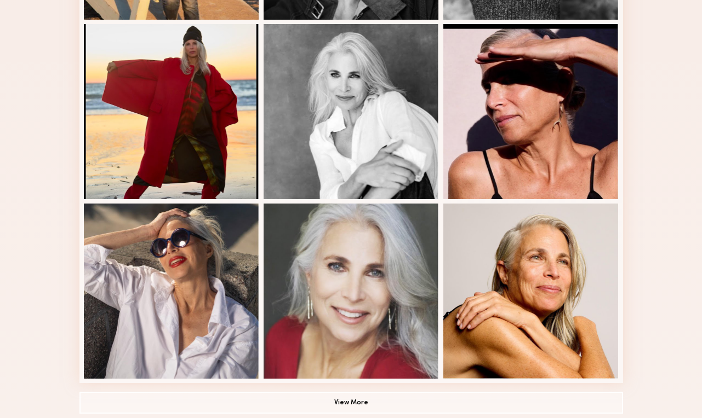
scroll to position [788, 0]
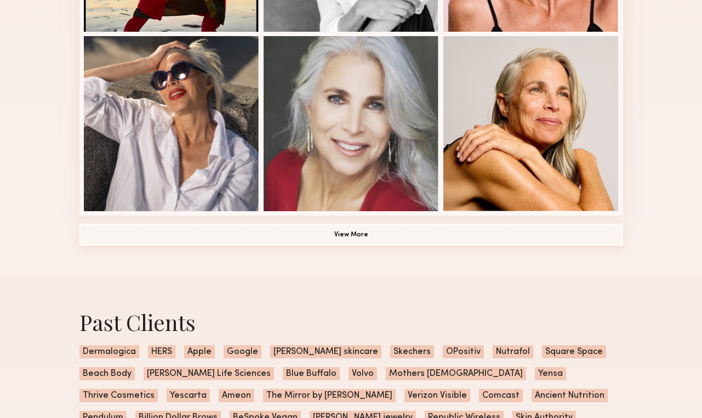
click at [146, 238] on button "View More" at bounding box center [350, 235] width 543 height 22
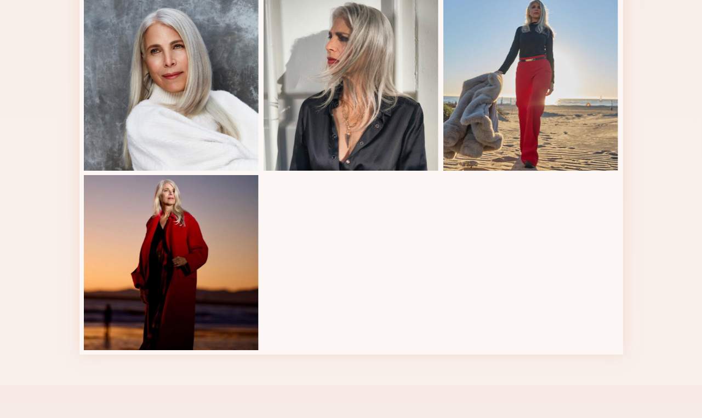
scroll to position [1189, 0]
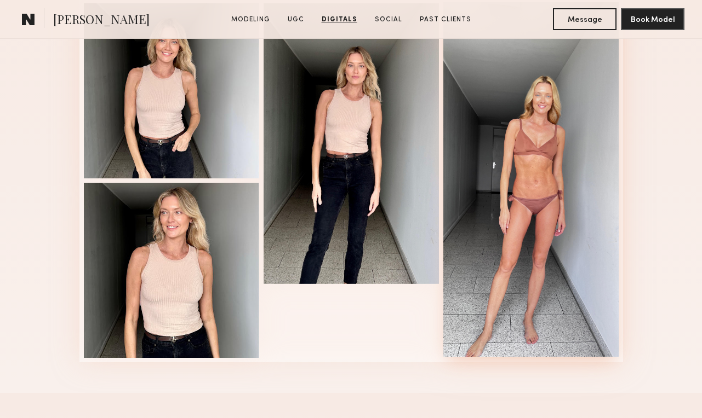
scroll to position [2785, 0]
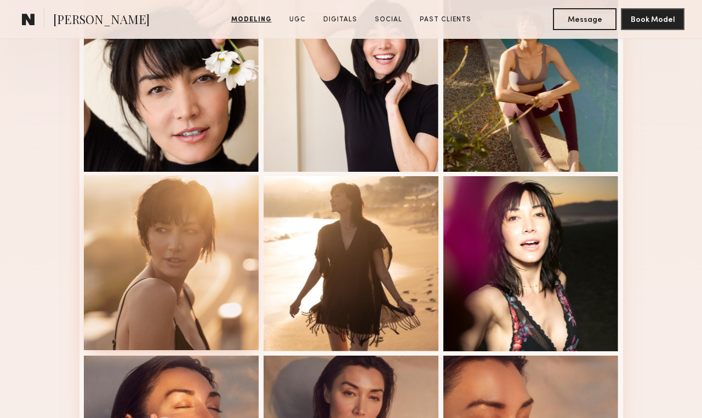
scroll to position [250, 0]
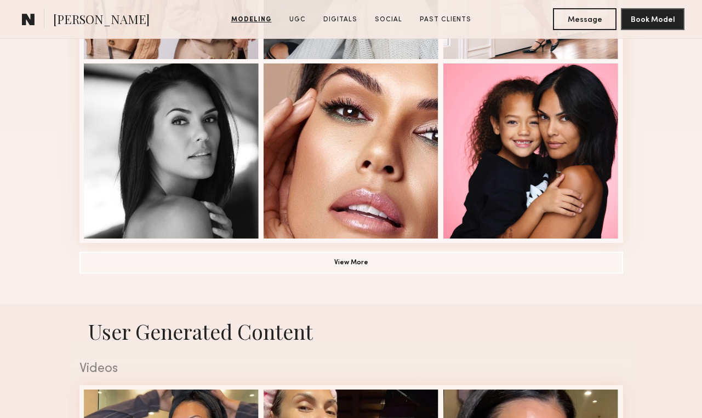
scroll to position [800, 0]
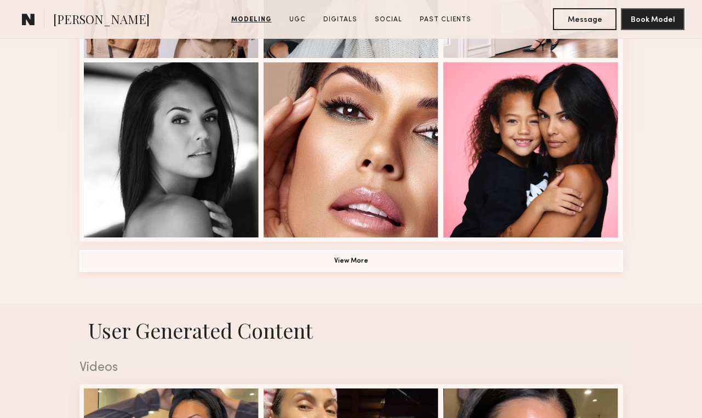
click at [512, 267] on button "View More" at bounding box center [350, 261] width 543 height 22
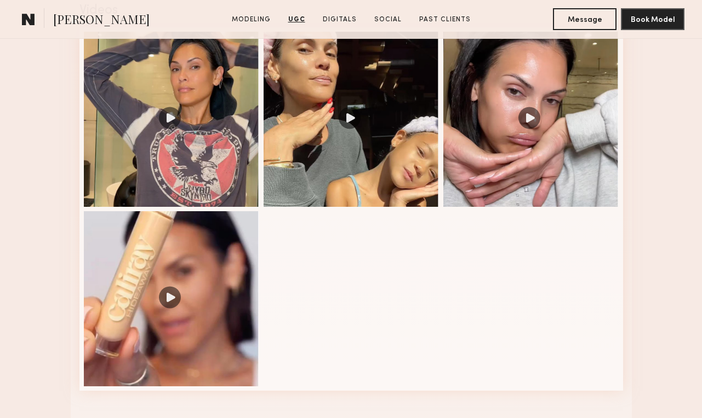
scroll to position [1849, 0]
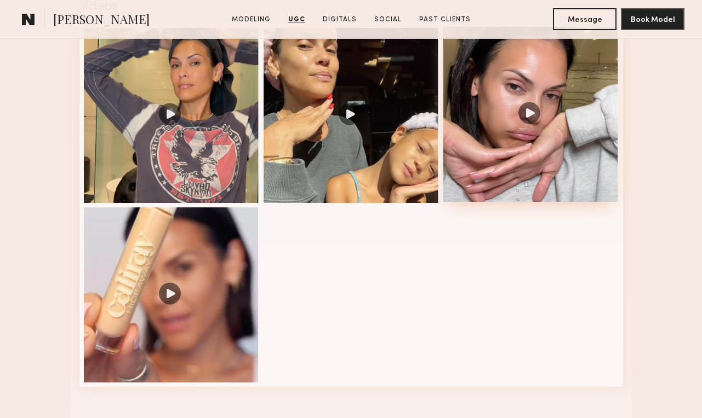
click at [552, 165] on div at bounding box center [530, 114] width 175 height 175
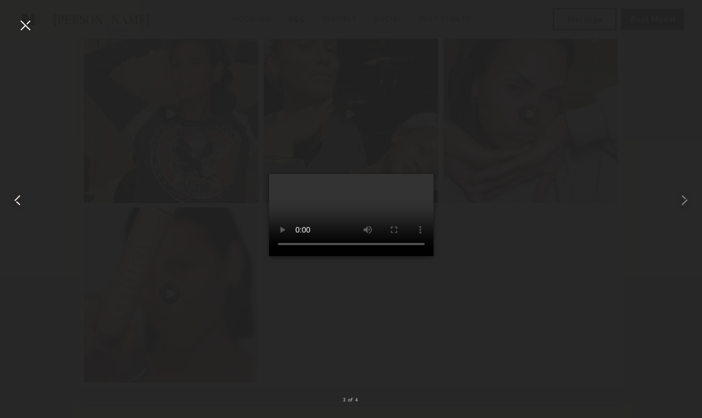
click at [17, 203] on common-icon at bounding box center [18, 201] width 18 height 18
click at [427, 174] on video at bounding box center [351, 215] width 164 height 82
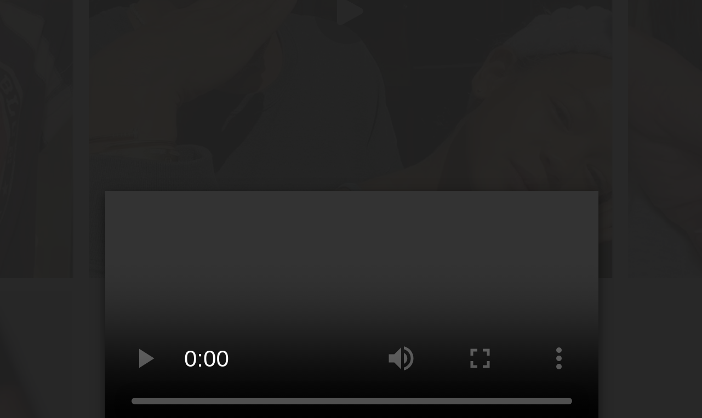
scroll to position [1810, 0]
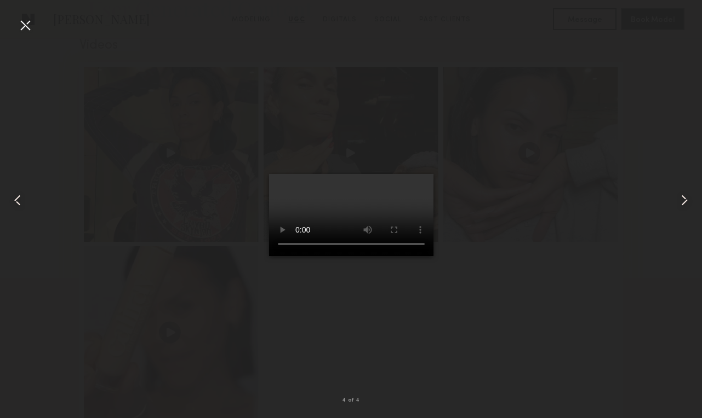
click at [16, 198] on common-icon at bounding box center [18, 201] width 18 height 18
click at [24, 25] on div at bounding box center [25, 25] width 18 height 18
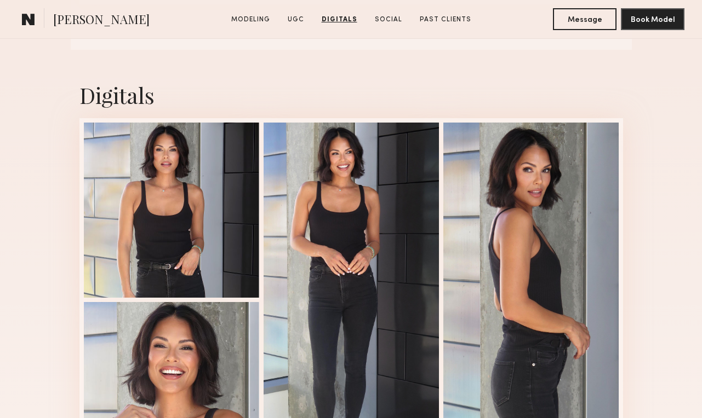
scroll to position [2233, 0]
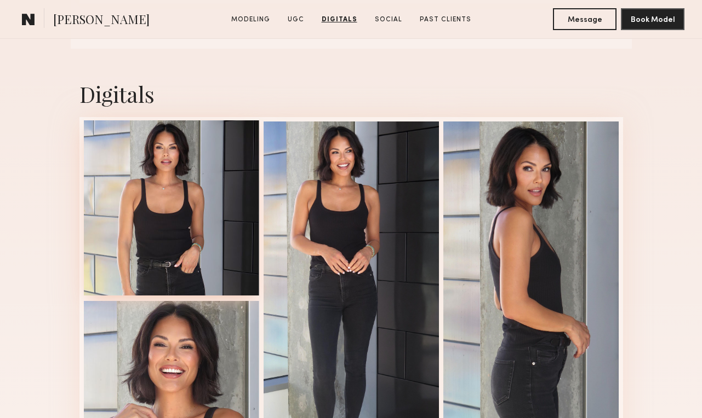
click at [147, 159] on div at bounding box center [171, 208] width 175 height 175
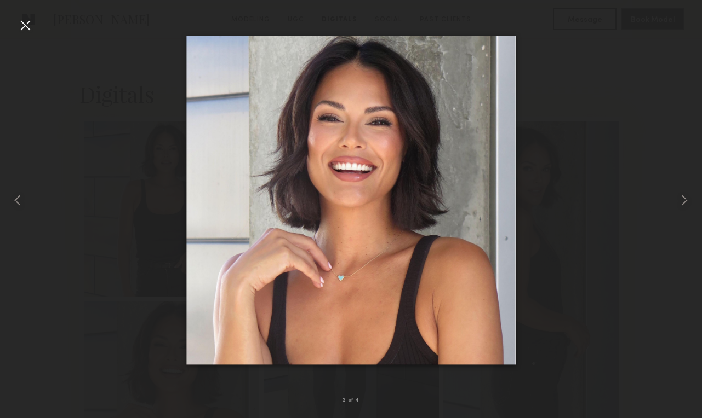
click at [24, 28] on div at bounding box center [25, 25] width 18 height 18
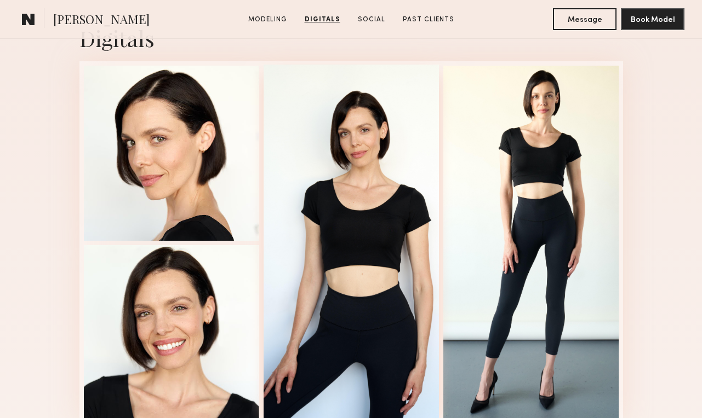
scroll to position [1110, 0]
